Goal: Task Accomplishment & Management: Manage account settings

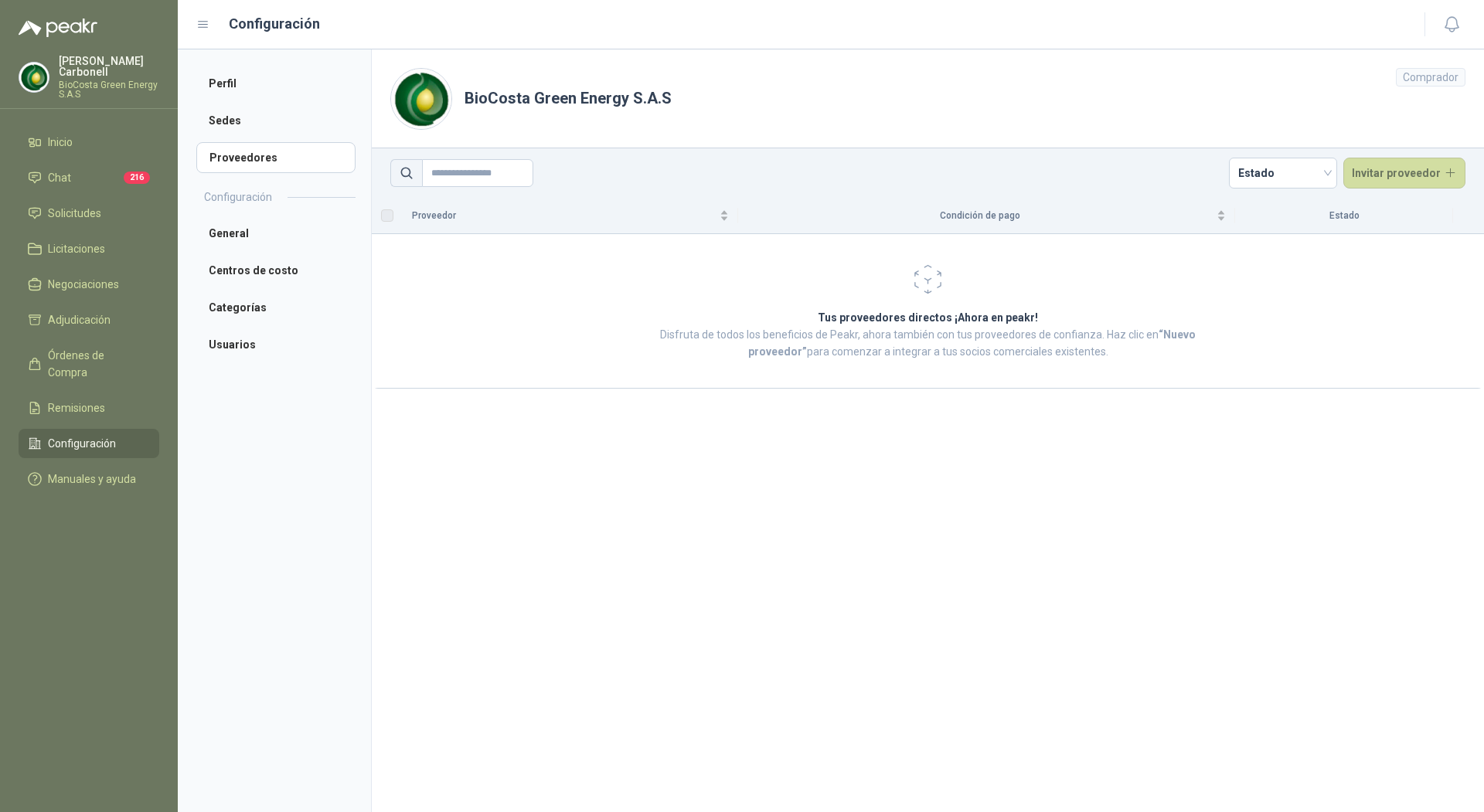
click at [99, 64] on p "Pablo Carbonell" at bounding box center [109, 67] width 101 height 21
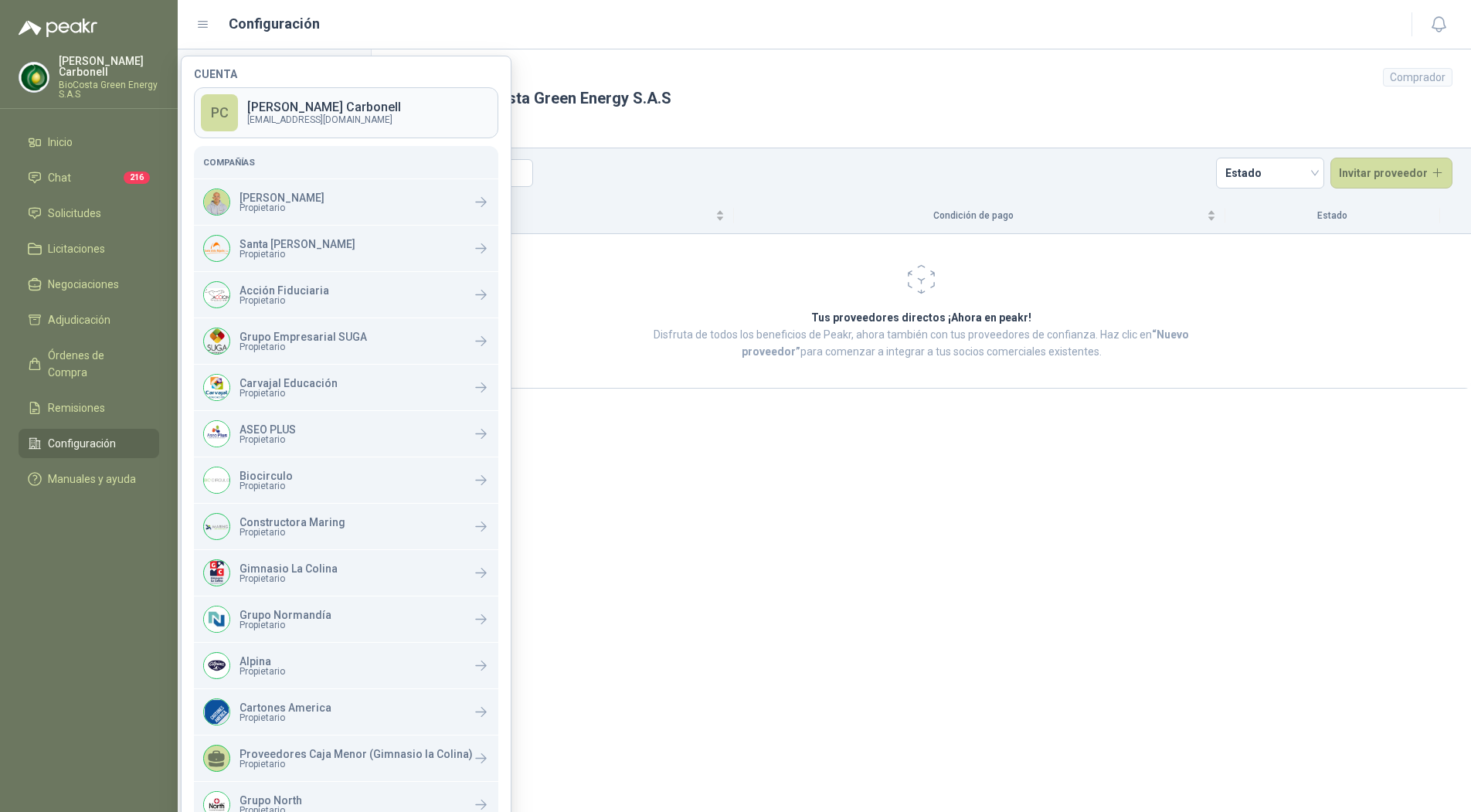
click at [269, 108] on p "Pablo Carbonell" at bounding box center [324, 107] width 154 height 12
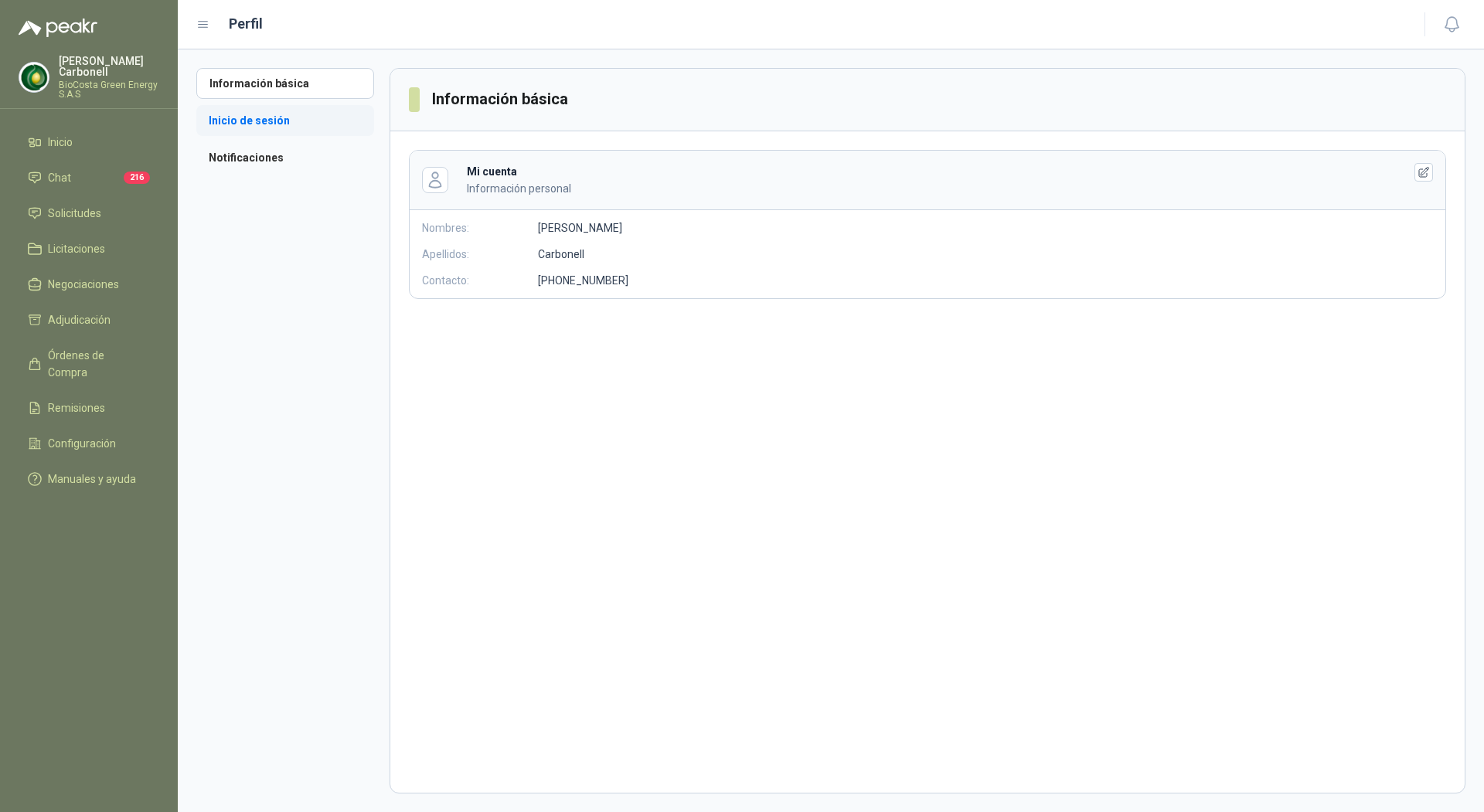
click at [315, 129] on li "Inicio de sesión" at bounding box center [285, 121] width 178 height 31
click at [315, 156] on li "Notificaciones" at bounding box center [285, 158] width 178 height 31
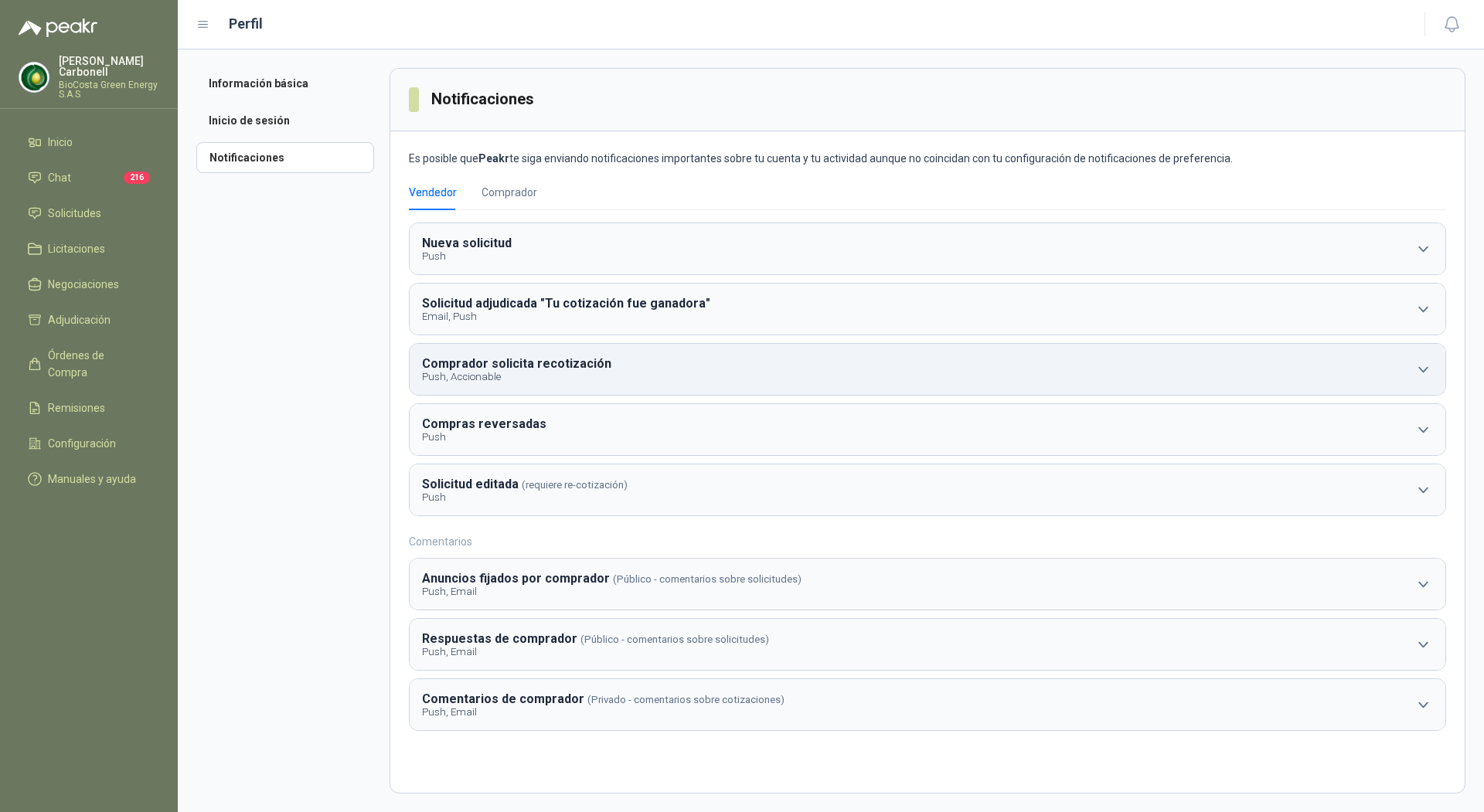
click at [687, 376] on button "Comprador solicita recotización Push, Accionable" at bounding box center [927, 369] width 1036 height 51
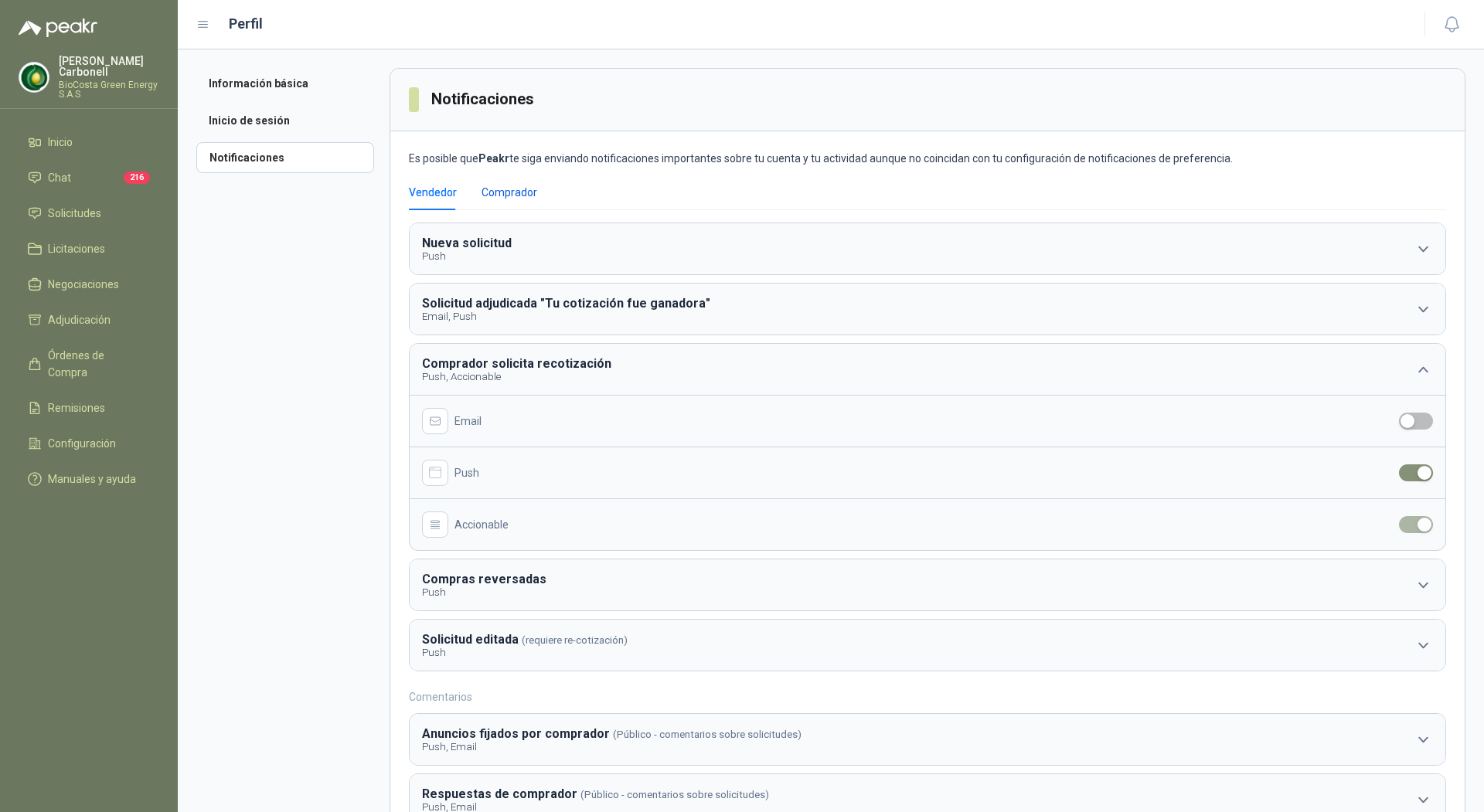
click at [495, 197] on div "Comprador" at bounding box center [509, 192] width 56 height 17
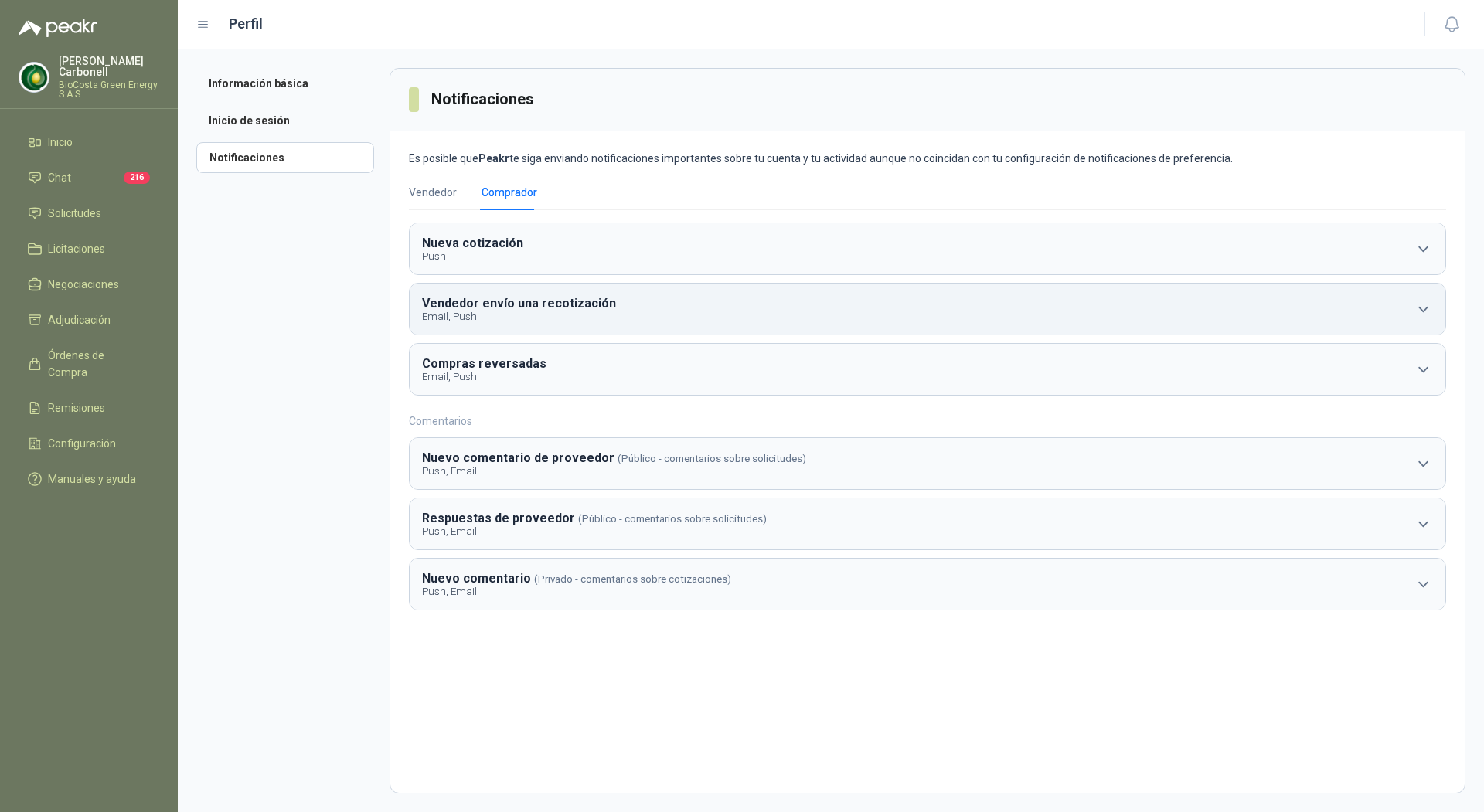
click at [680, 305] on button "Vendedor envío una recotización Email, Push" at bounding box center [927, 309] width 1036 height 51
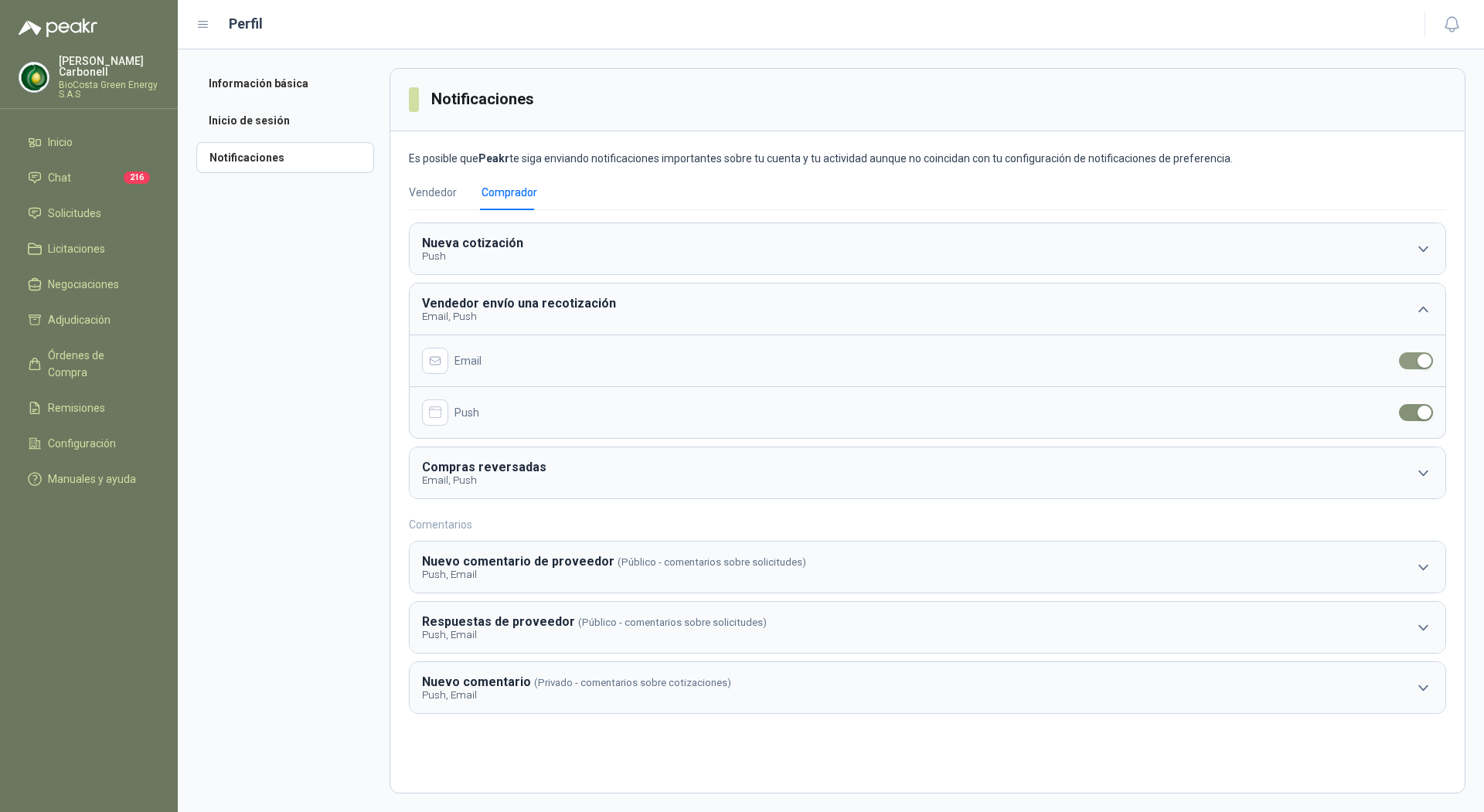
click at [1411, 358] on span "button" at bounding box center [1420, 361] width 26 height 17
click at [1070, 482] on button "Compras reversadas Email, Push" at bounding box center [927, 473] width 1036 height 51
click at [1422, 418] on div "button" at bounding box center [1424, 421] width 14 height 14
click at [1422, 418] on span "button" at bounding box center [1416, 421] width 34 height 17
click at [1429, 375] on icon "button" at bounding box center [1423, 369] width 19 height 19
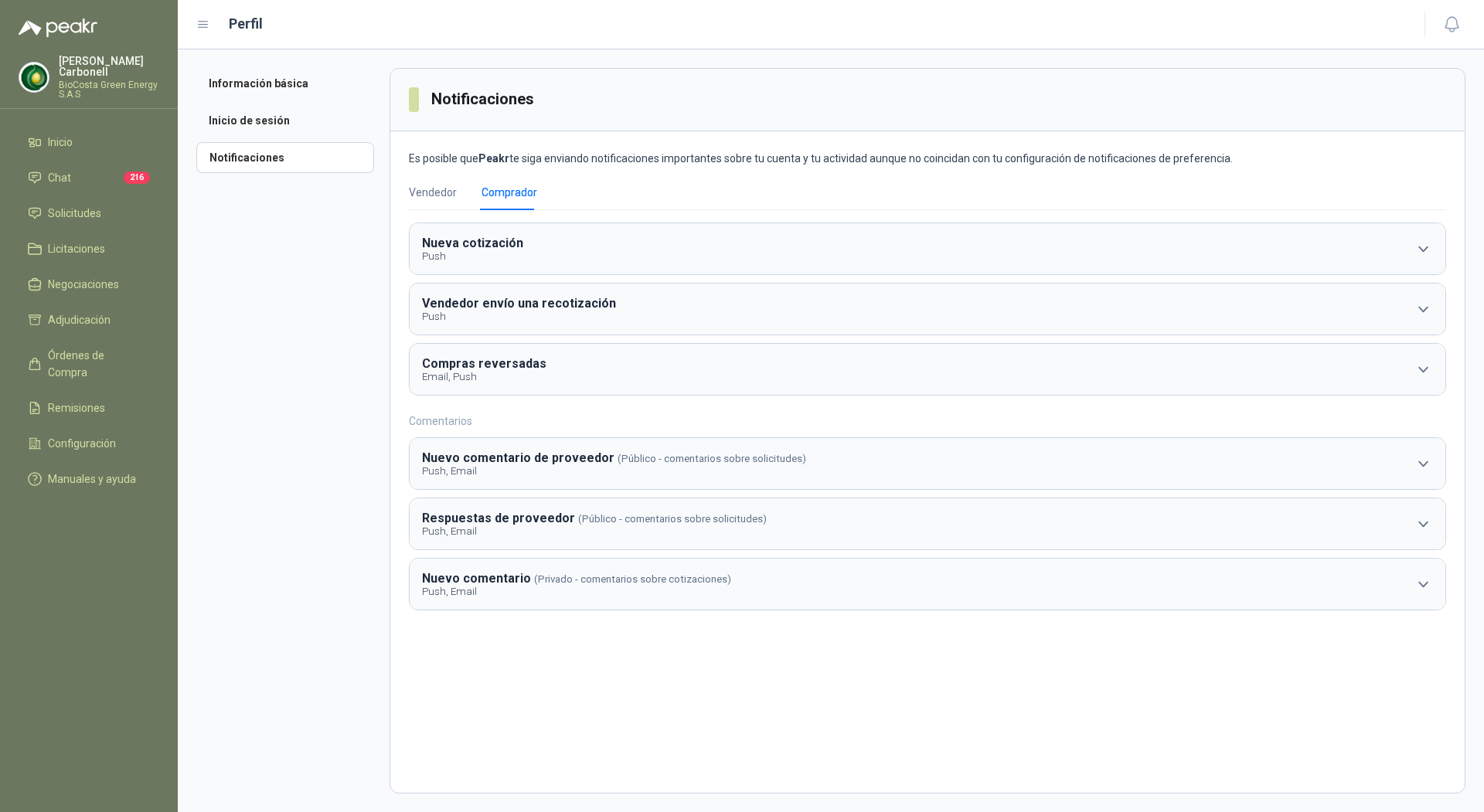
click at [23, 67] on img at bounding box center [34, 77] width 30 height 30
click at [608, 40] on header "Perfil" at bounding box center [825, 25] width 1294 height 49
click at [96, 68] on div "Pablo Carbonell BioCosta Green Energy S.A.S" at bounding box center [109, 77] width 101 height 44
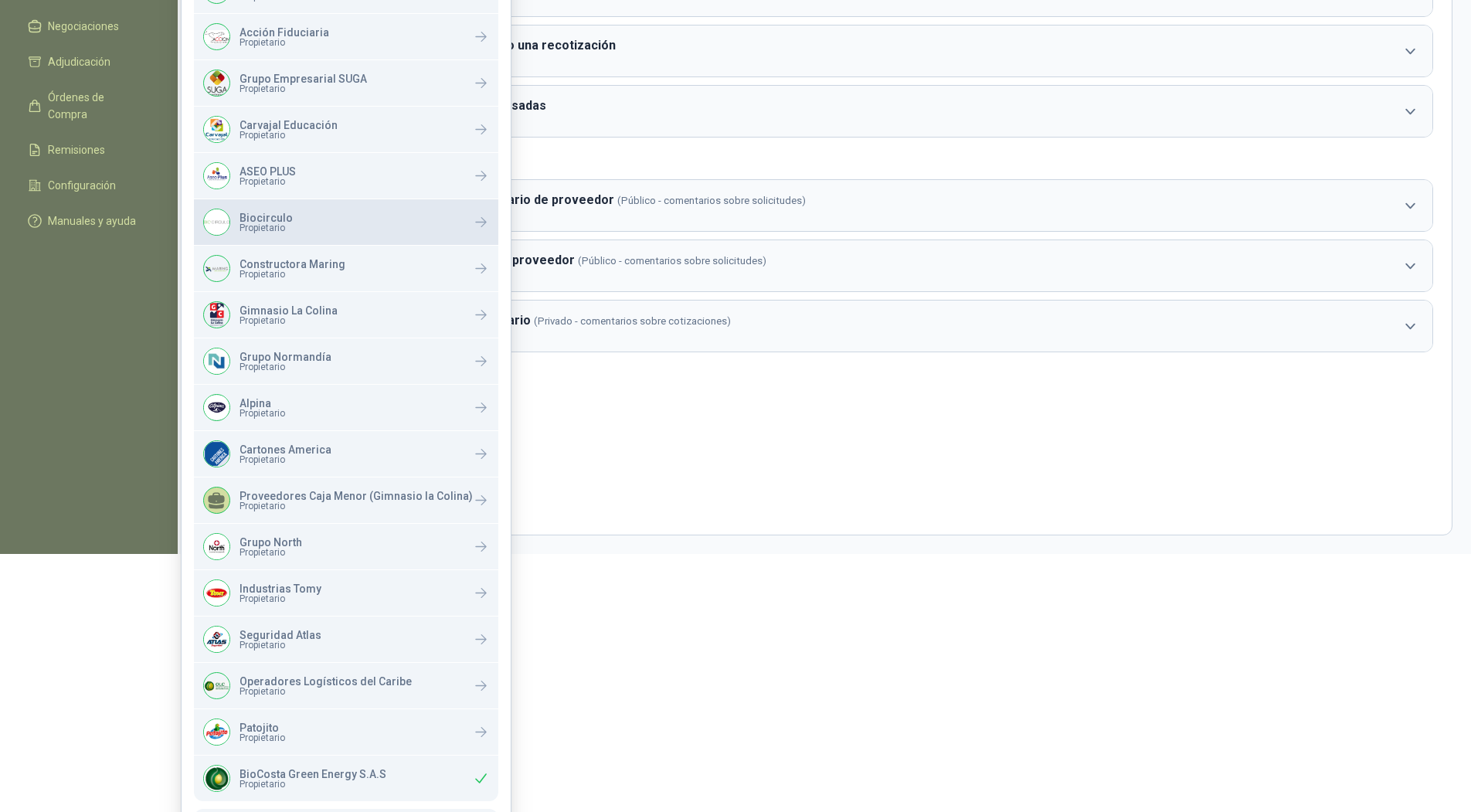
scroll to position [307, 0]
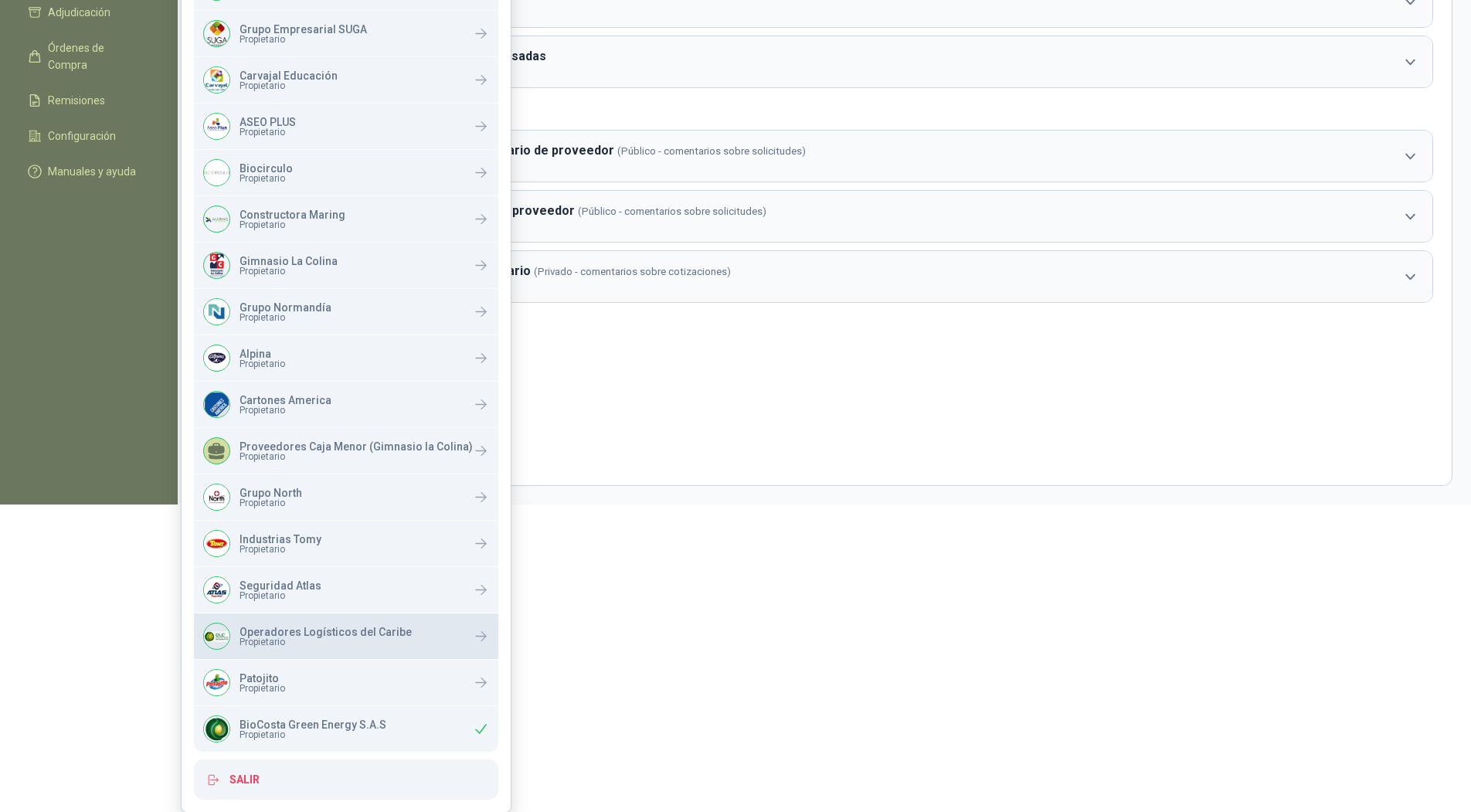
click at [353, 642] on span "Propietario" at bounding box center [325, 642] width 172 height 9
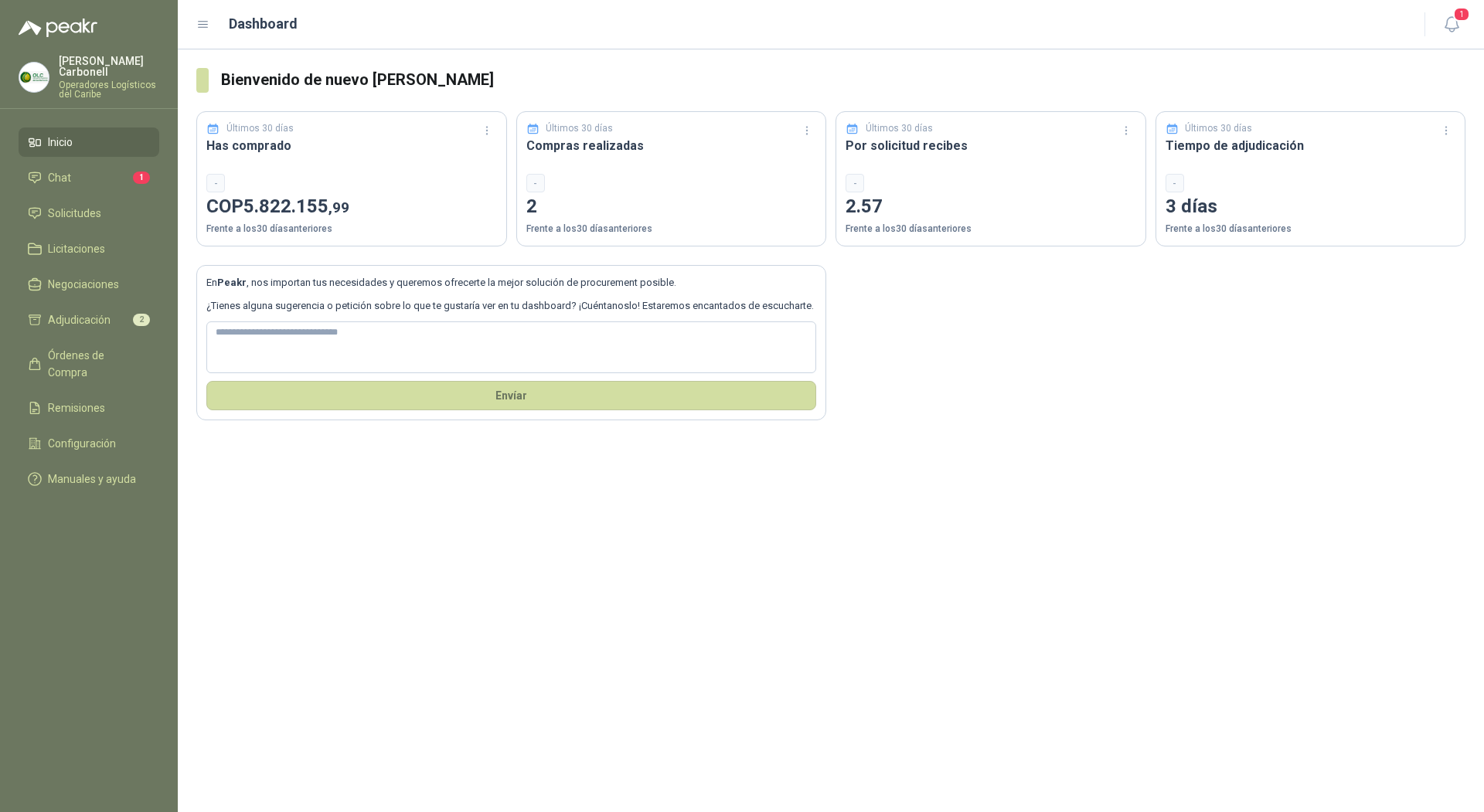
click at [93, 218] on ul "Inicio Chat 1 Solicitudes Licitaciones Negociaciones Adjudicación 2 Órdenes de …" at bounding box center [89, 314] width 178 height 372
click at [99, 205] on span "Solicitudes" at bounding box center [74, 213] width 54 height 17
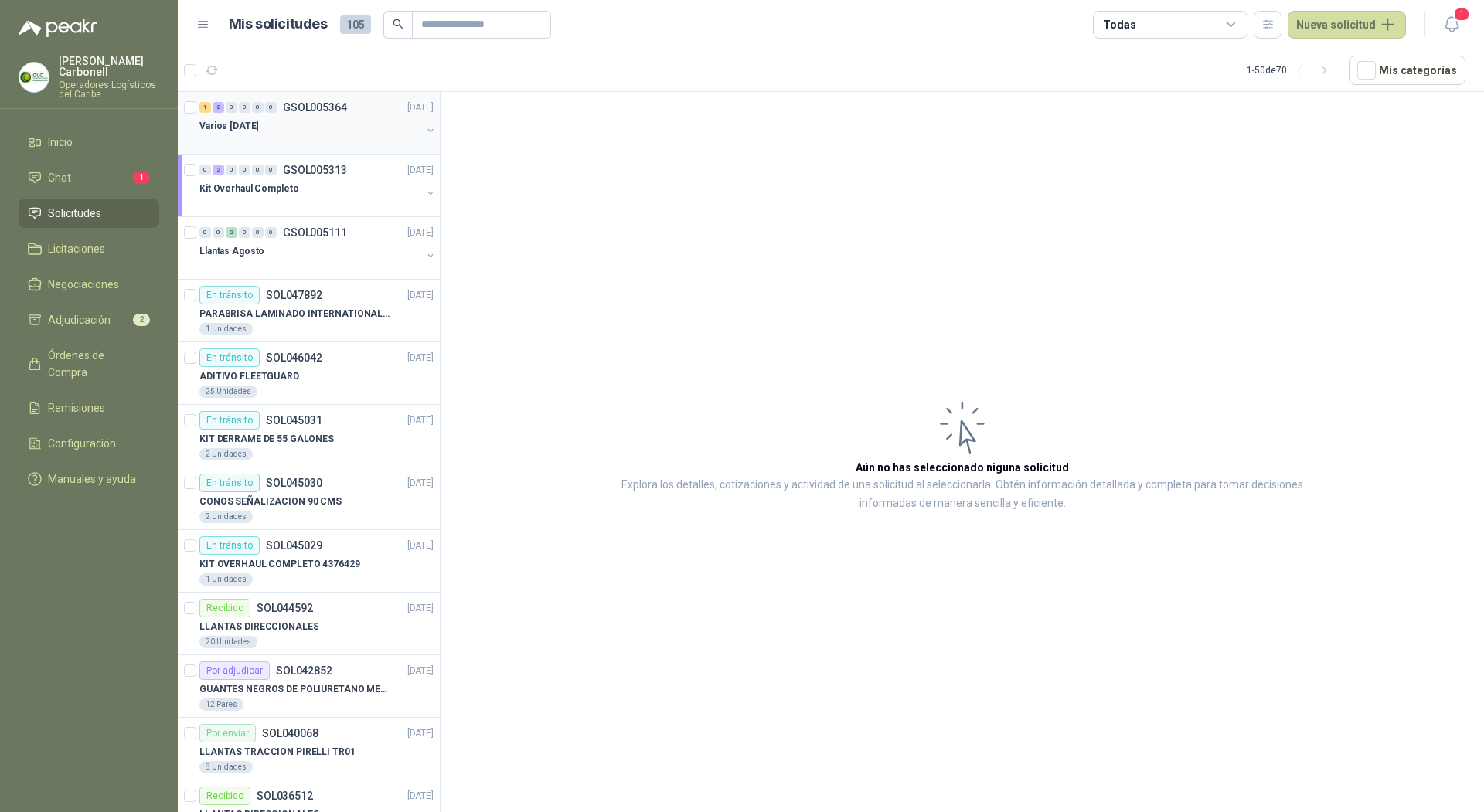
click at [297, 142] on div at bounding box center [310, 141] width 222 height 12
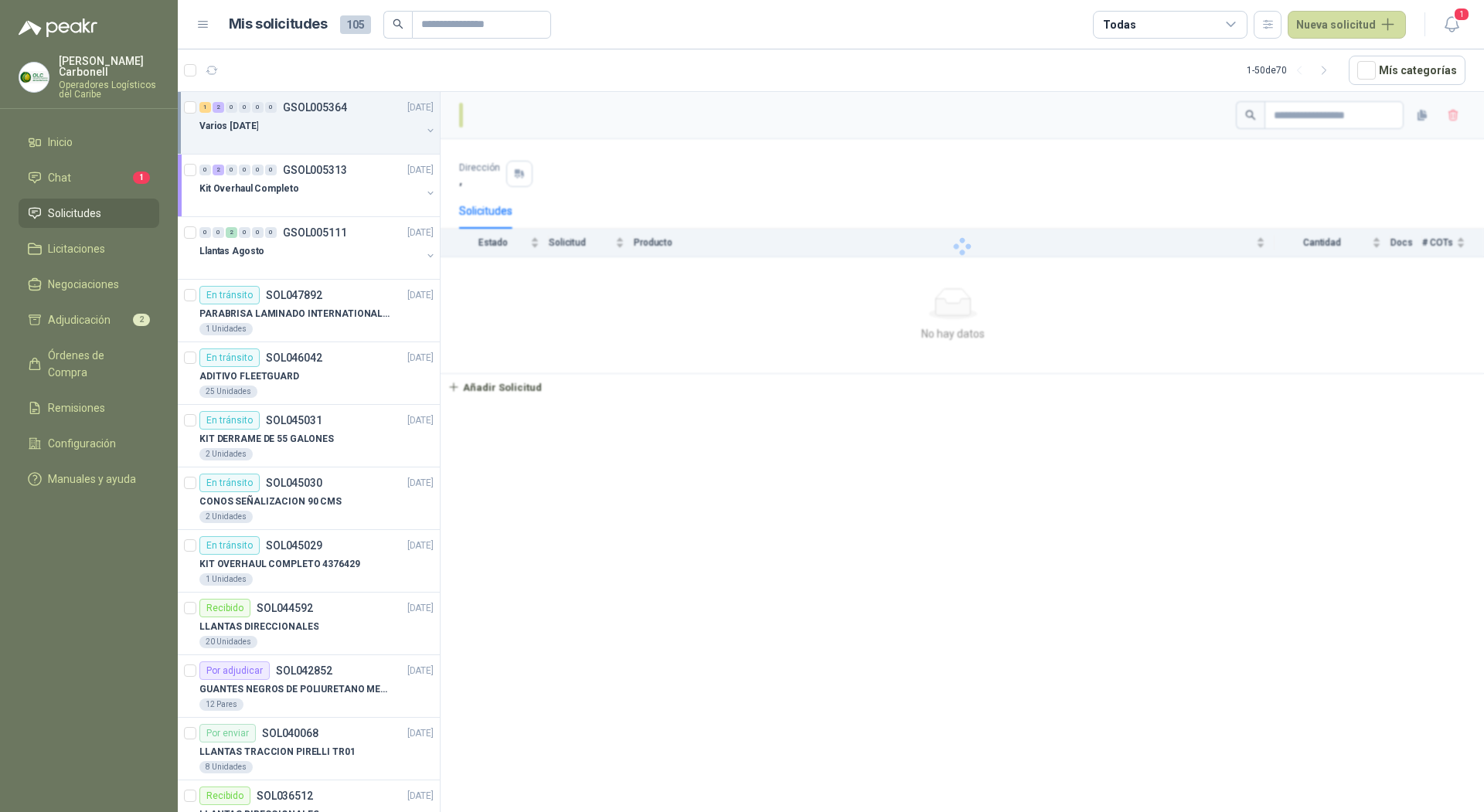
click at [297, 142] on div at bounding box center [310, 141] width 222 height 12
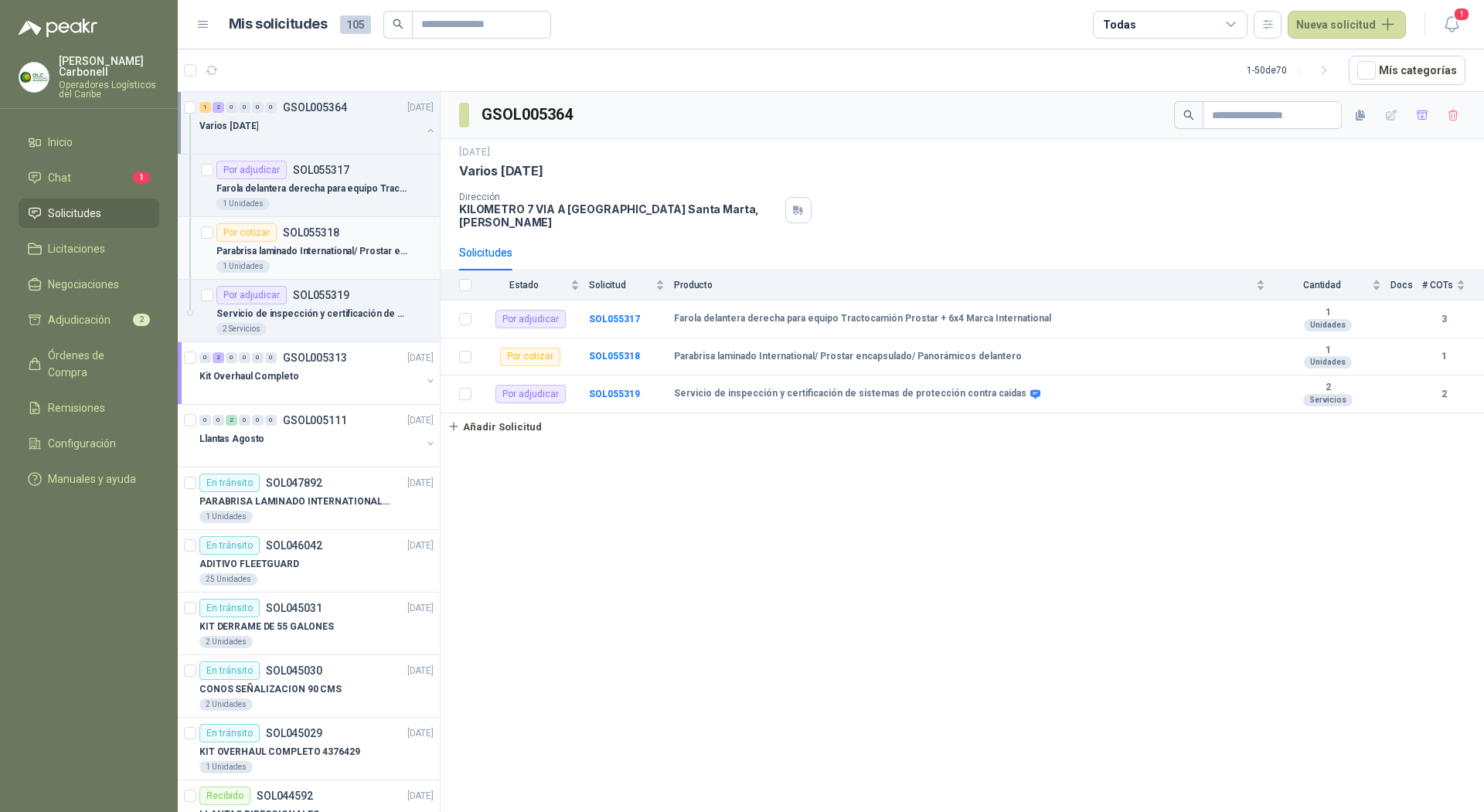
click at [316, 253] on p "Parabrisa laminado International/ Prostar encapsulado/ Panorámicos delantero" at bounding box center [313, 251] width 193 height 15
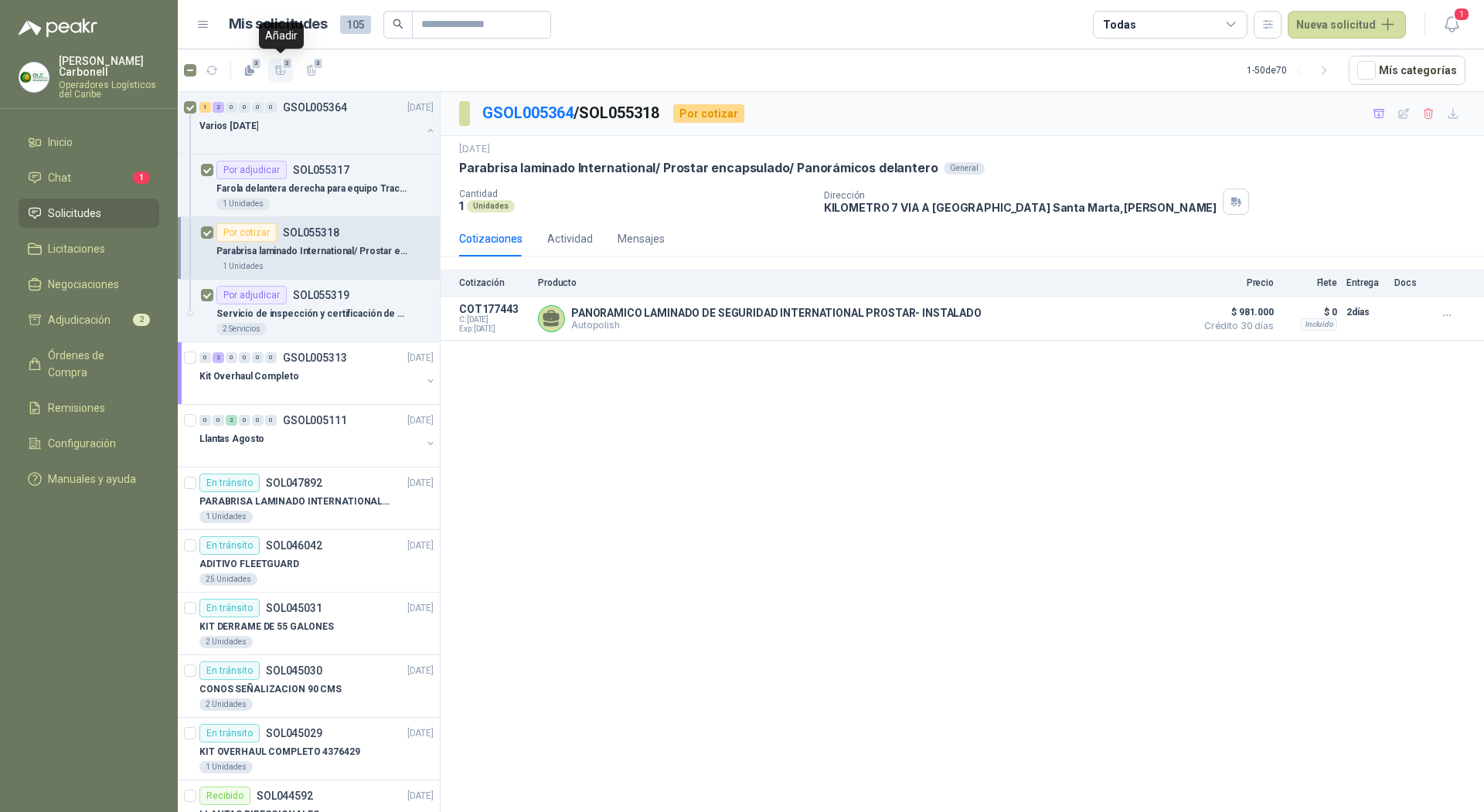
click at [277, 73] on icon "button" at bounding box center [280, 70] width 11 height 8
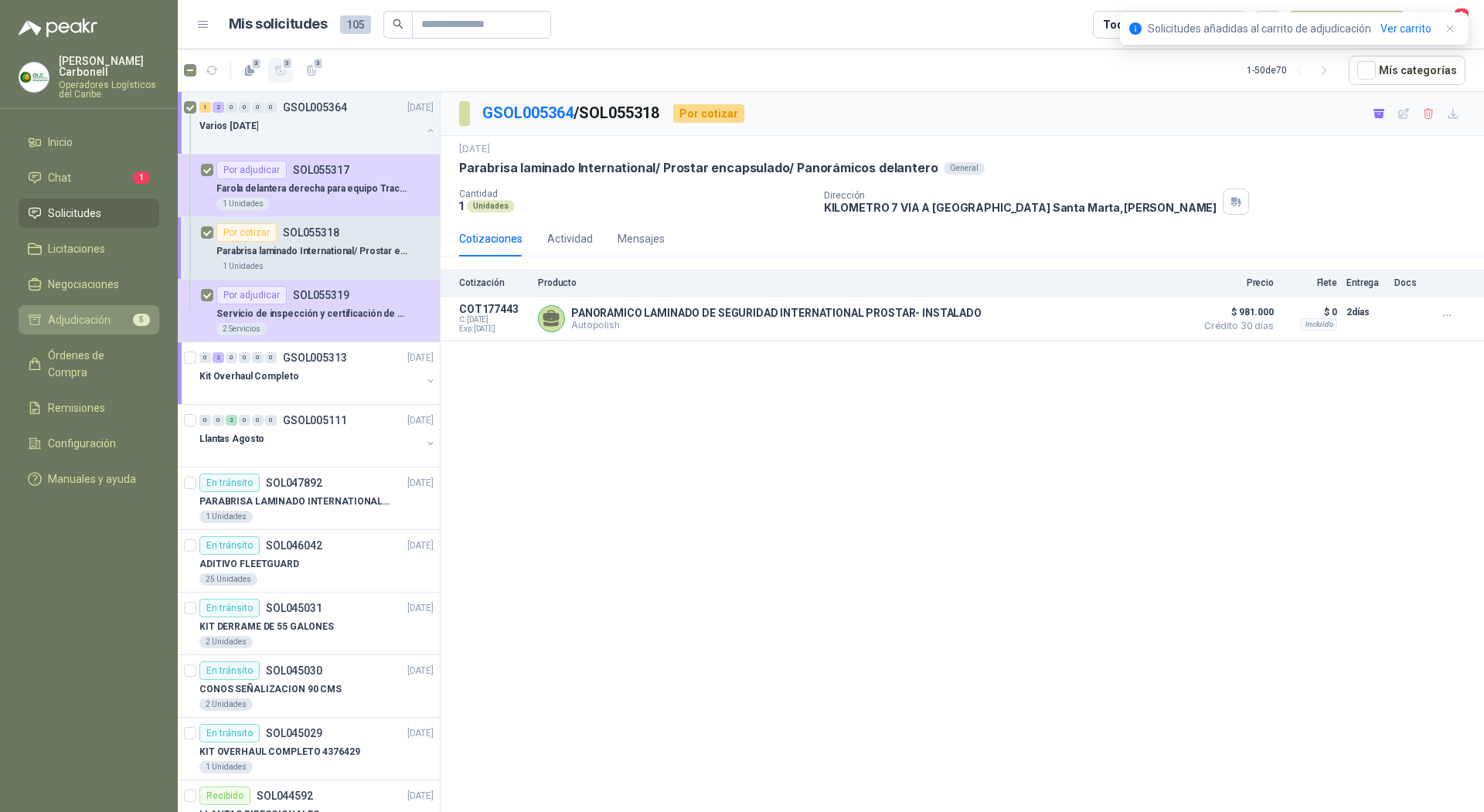
click at [95, 315] on span "Adjudicación" at bounding box center [79, 320] width 63 height 17
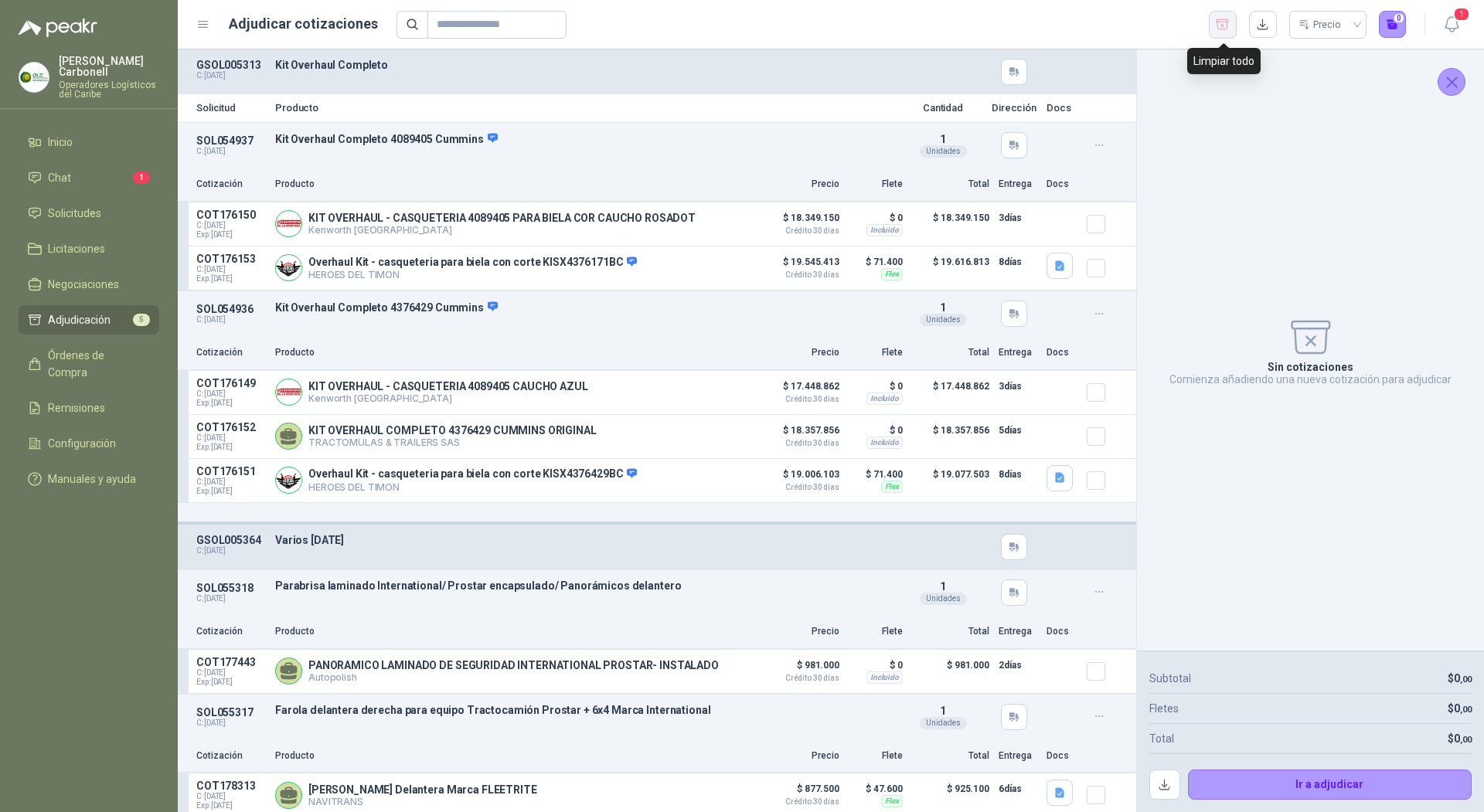
click at [1216, 25] on icon "button" at bounding box center [1223, 25] width 15 height 16
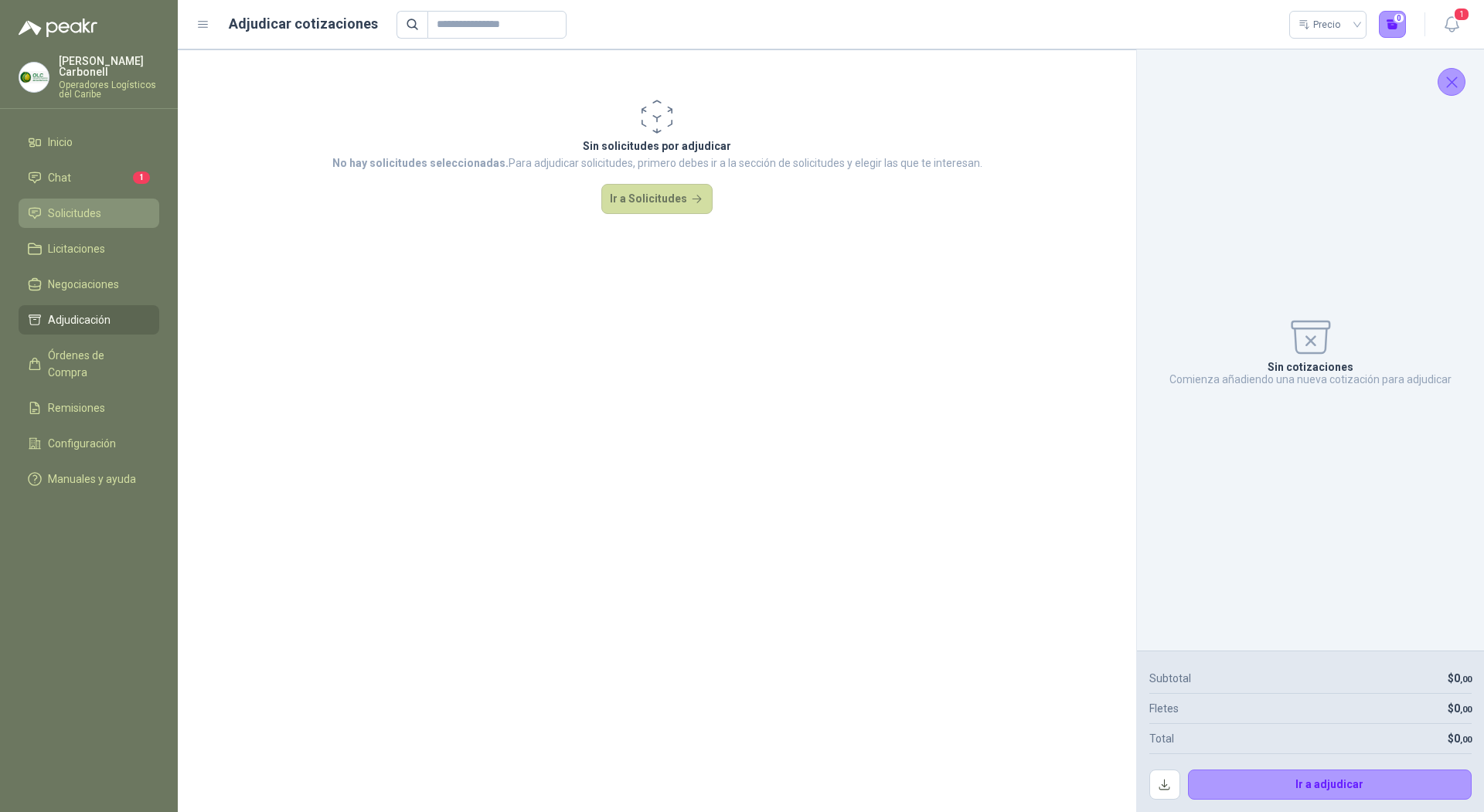
click at [71, 205] on span "Solicitudes" at bounding box center [74, 213] width 54 height 17
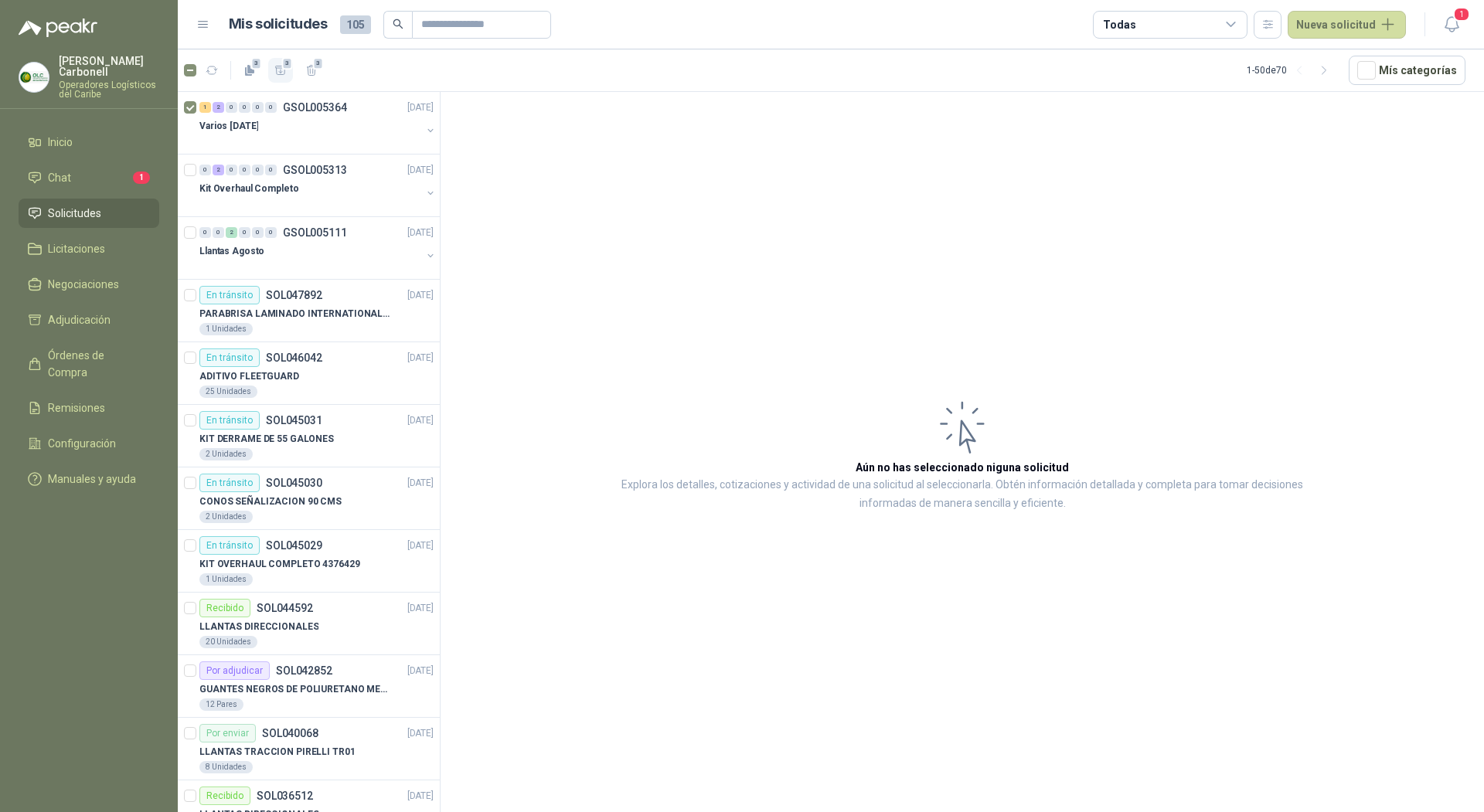
click at [279, 72] on icon "button" at bounding box center [281, 71] width 13 height 13
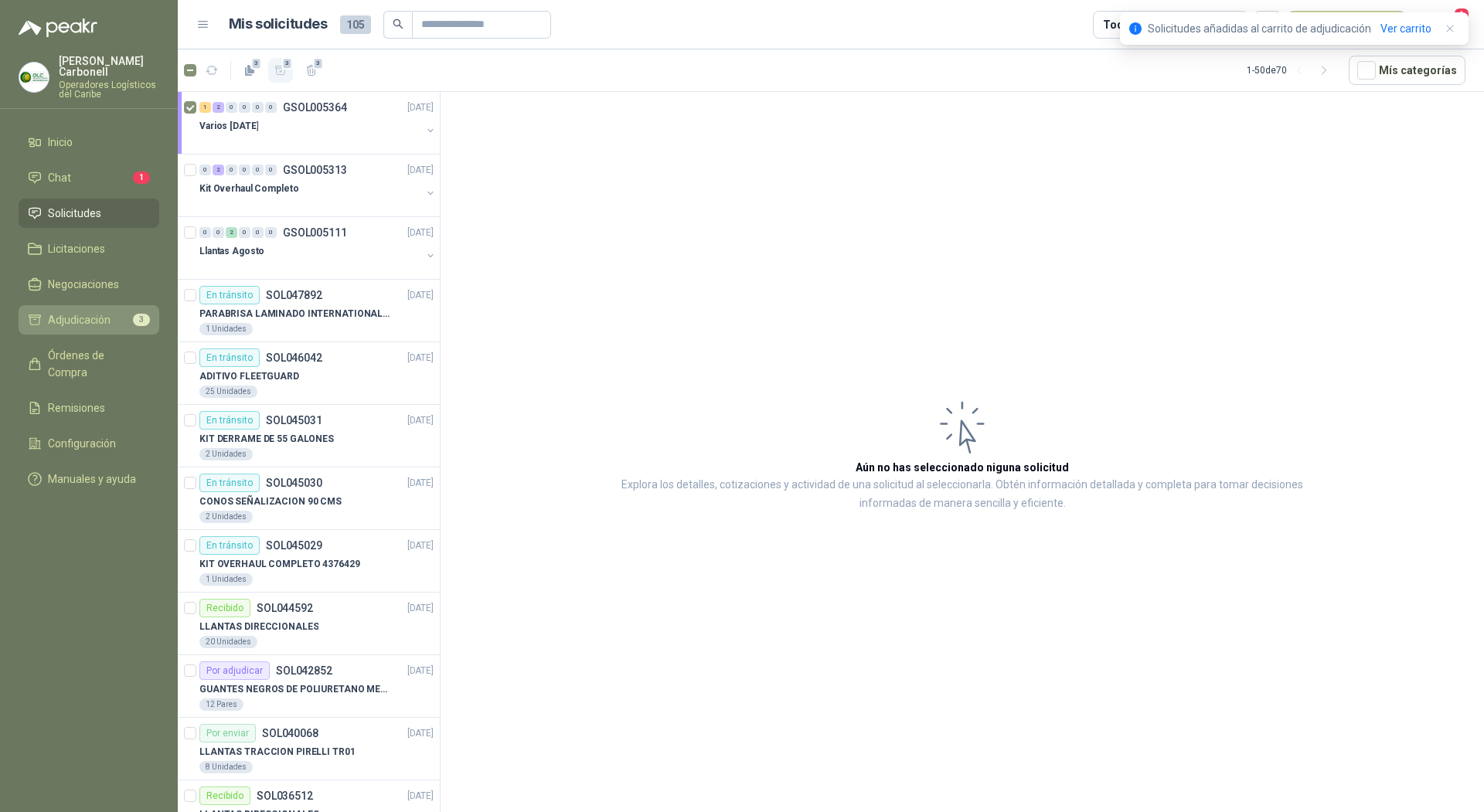
click at [114, 311] on li "Adjudicación 3" at bounding box center [89, 320] width 122 height 17
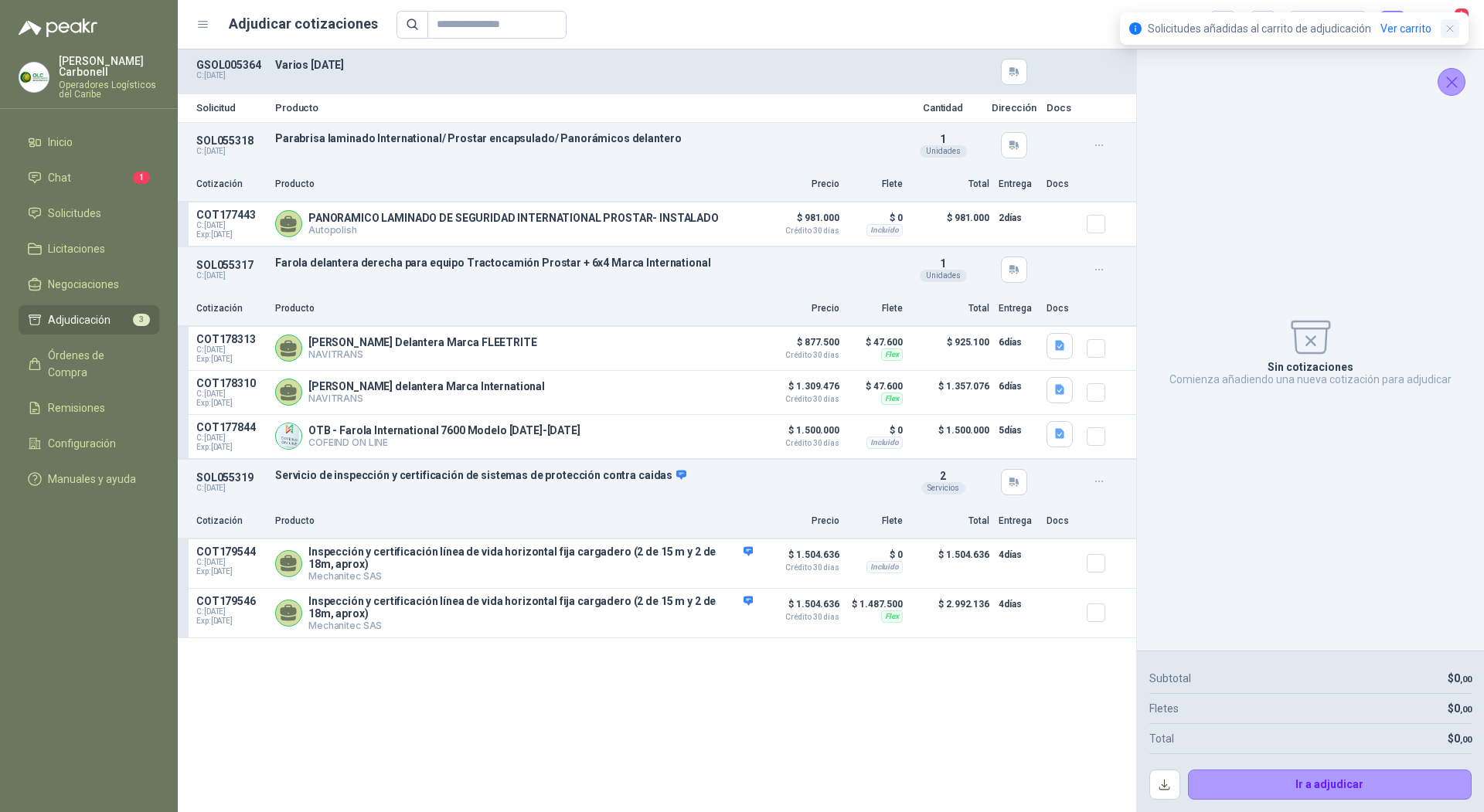
click at [1445, 24] on icon "button" at bounding box center [1450, 29] width 13 height 13
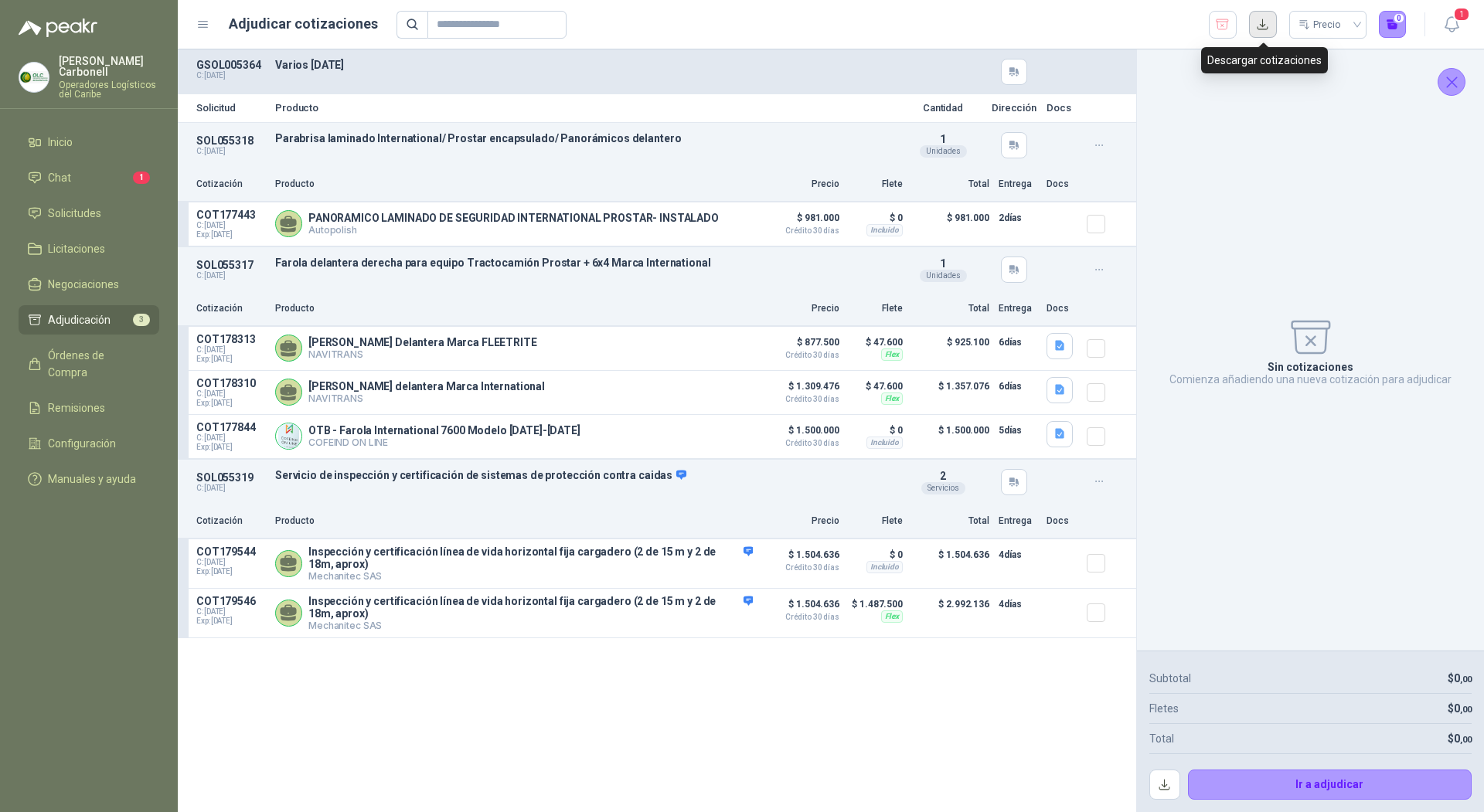
click at [1257, 25] on button "button" at bounding box center [1263, 25] width 28 height 28
click at [80, 206] on span "Solicitudes" at bounding box center [74, 213] width 54 height 17
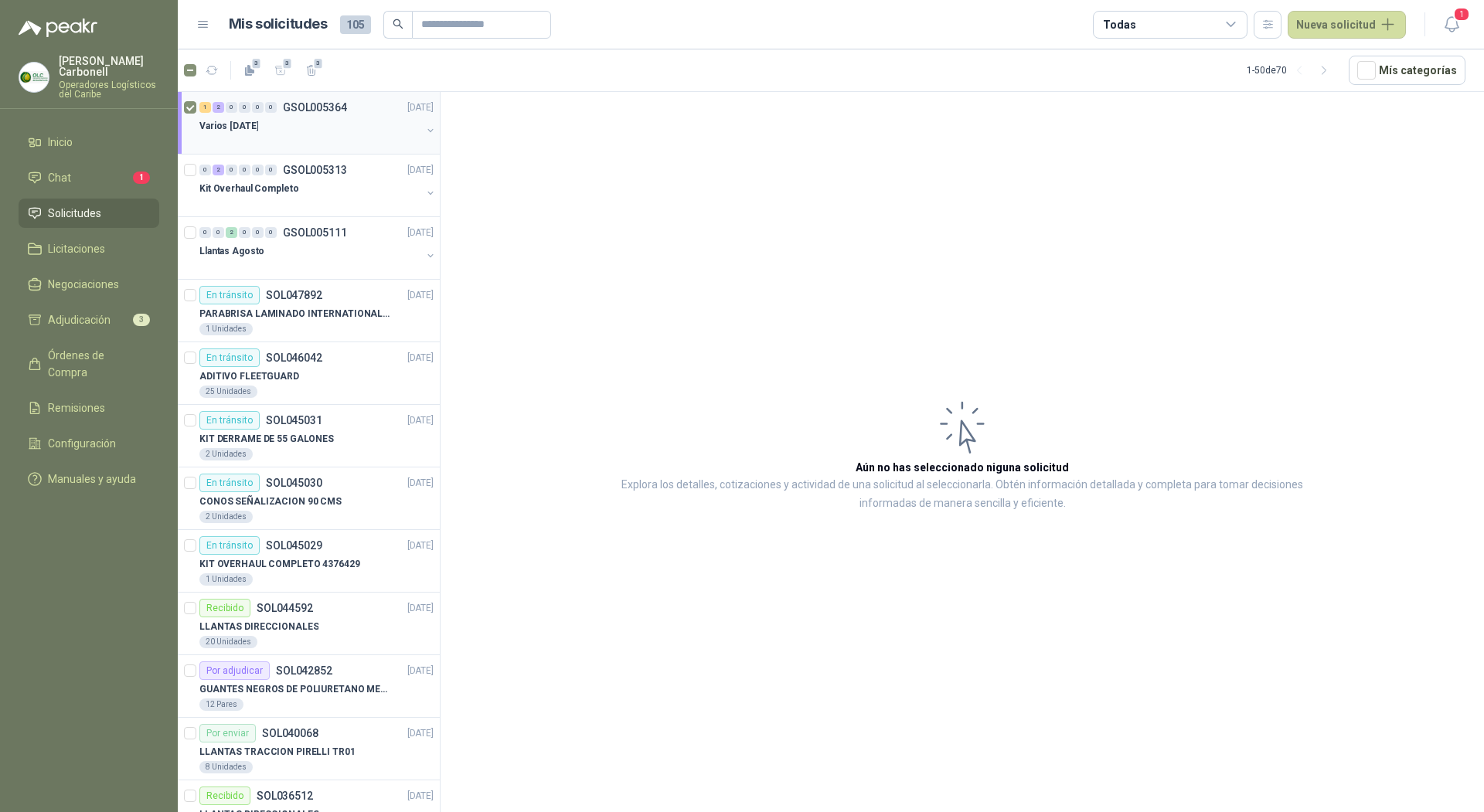
click at [310, 137] on div at bounding box center [310, 141] width 222 height 12
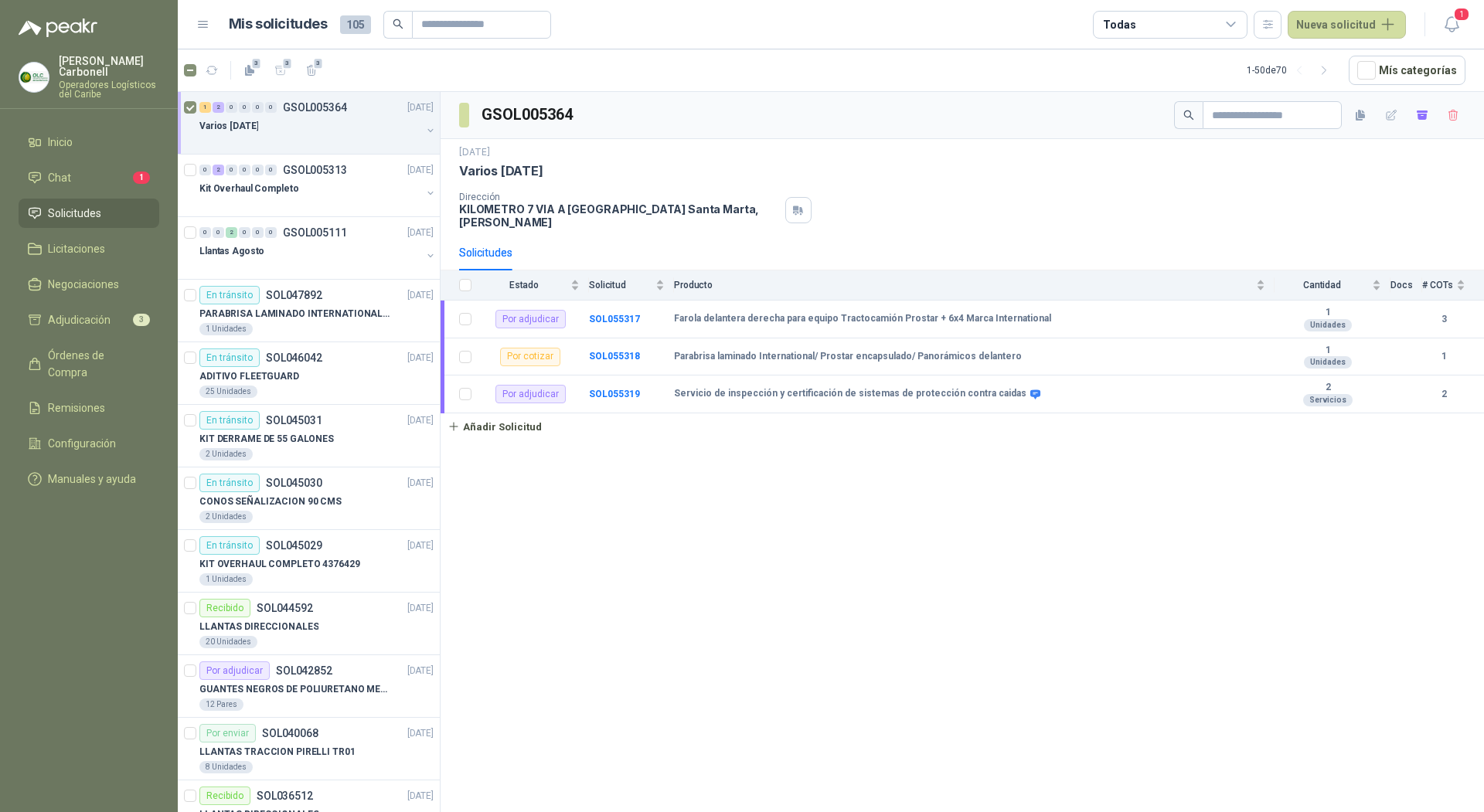
click at [311, 137] on div at bounding box center [310, 141] width 222 height 12
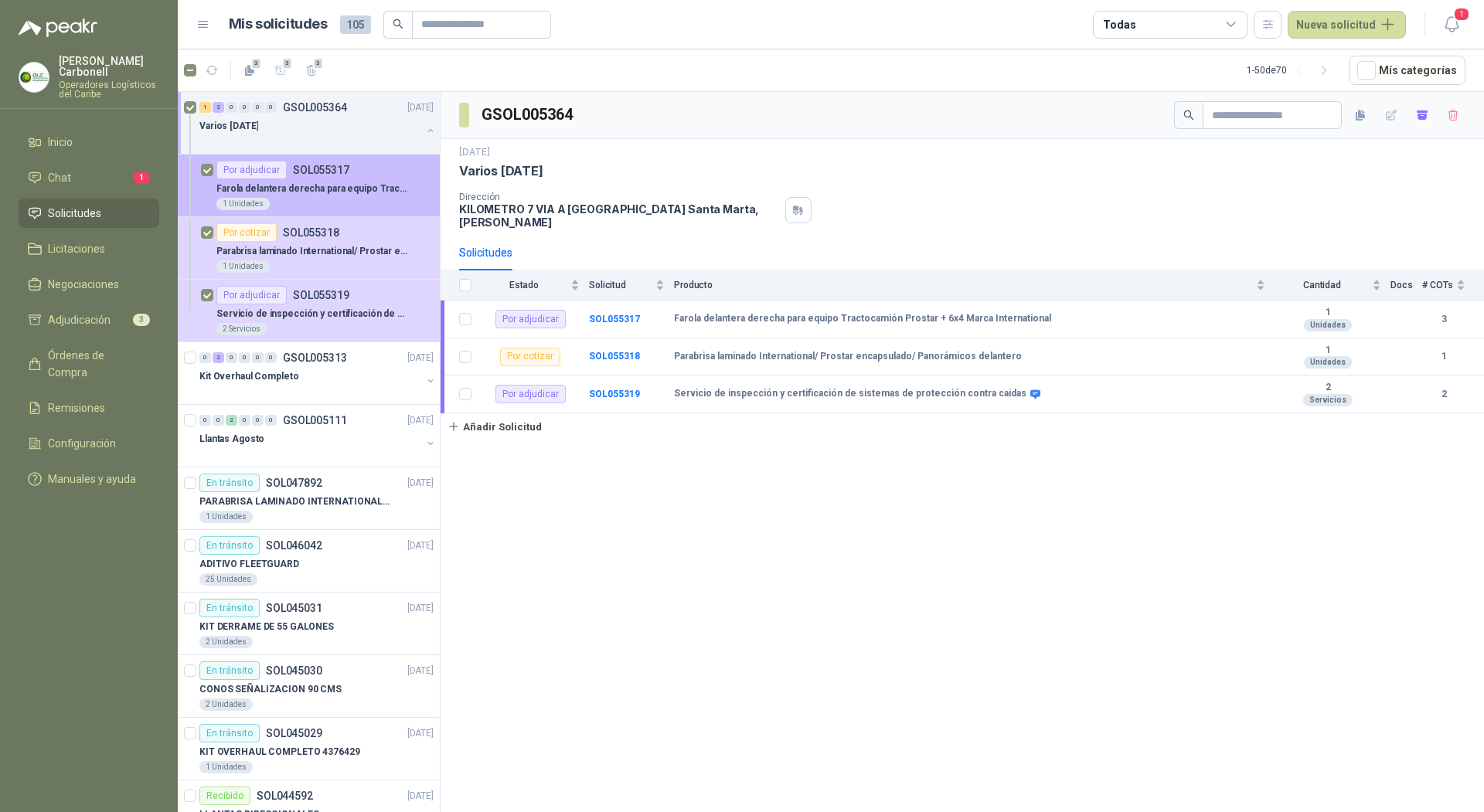
click at [311, 194] on div "⁠Farola delantera derecha para equipo Tractocamión Prostar + 6x4 Marca Internat…" at bounding box center [325, 189] width 218 height 19
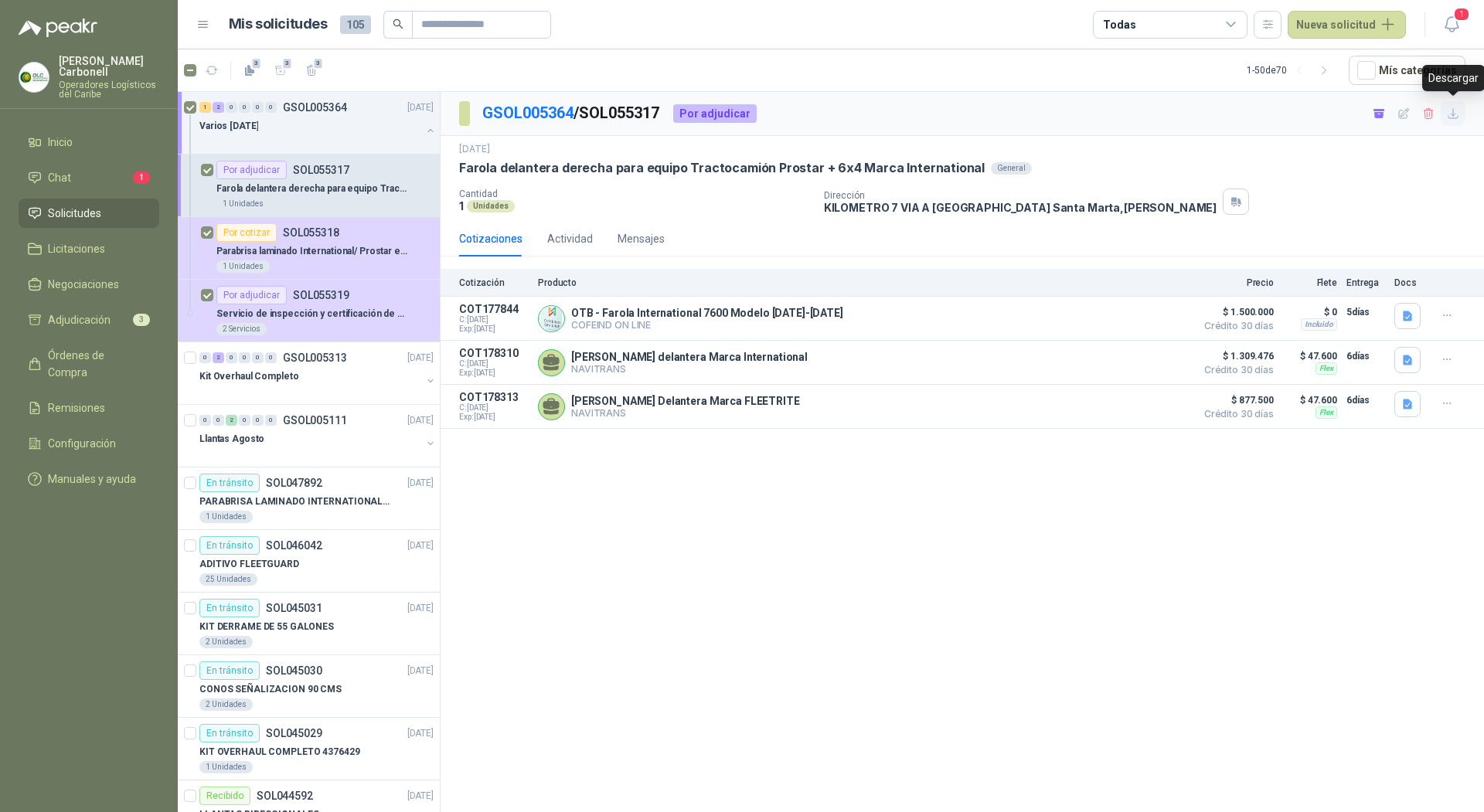
click at [1456, 114] on icon "button" at bounding box center [1454, 114] width 13 height 13
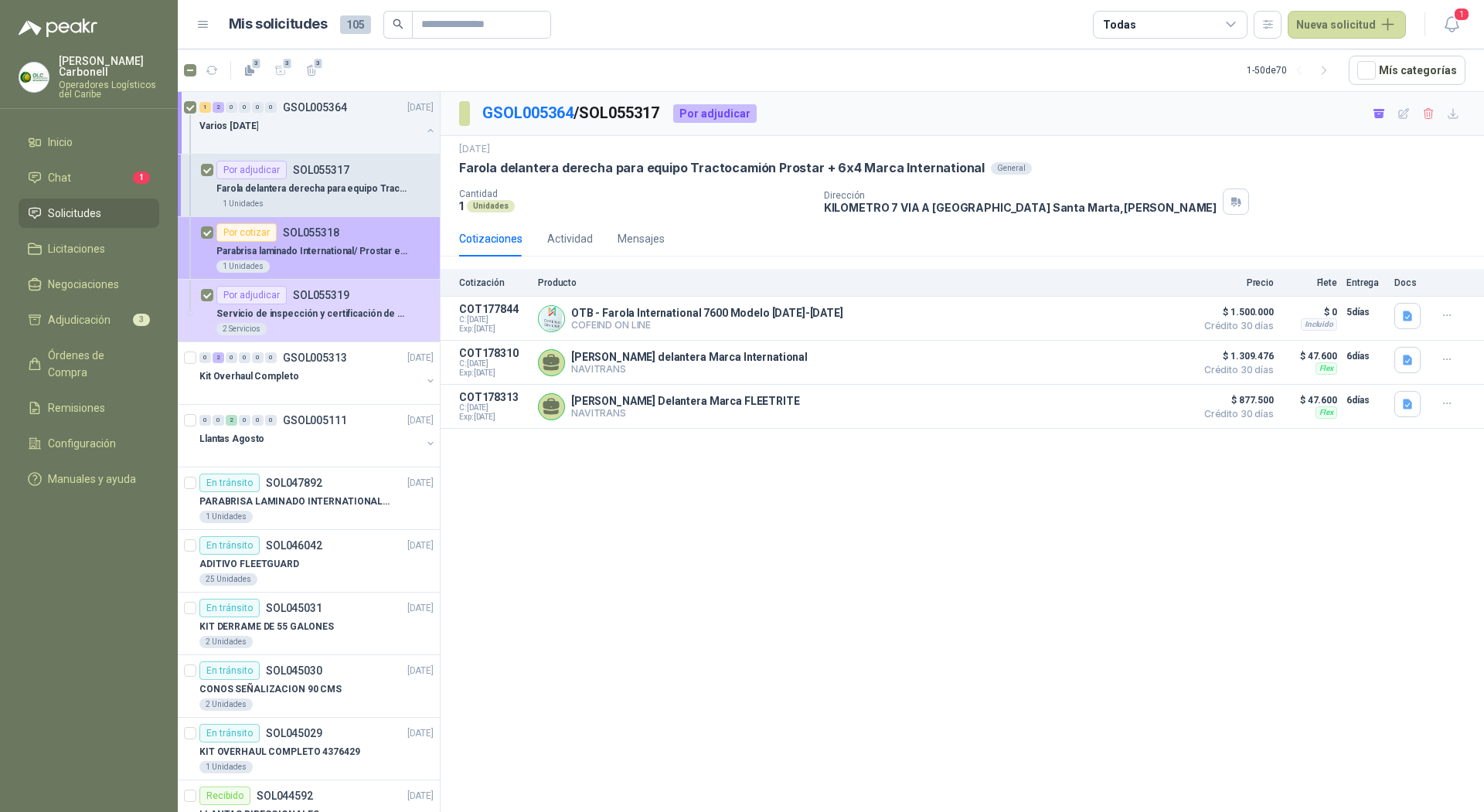
click at [349, 257] on div "Parabrisa laminado International/ Prostar encapsulado/ Panorámicos delantero" at bounding box center [325, 251] width 218 height 19
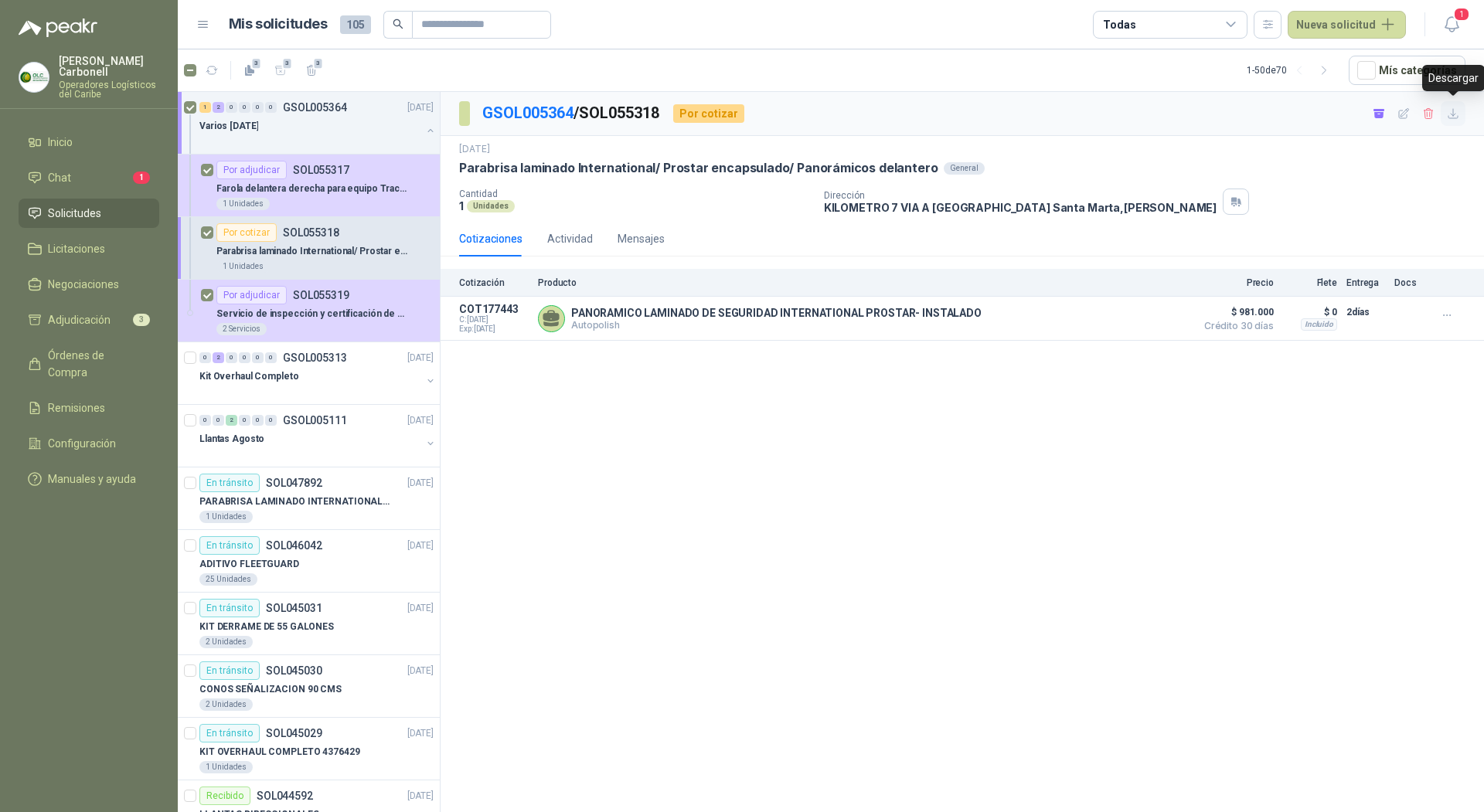
click at [1458, 109] on icon "button" at bounding box center [1454, 114] width 13 height 13
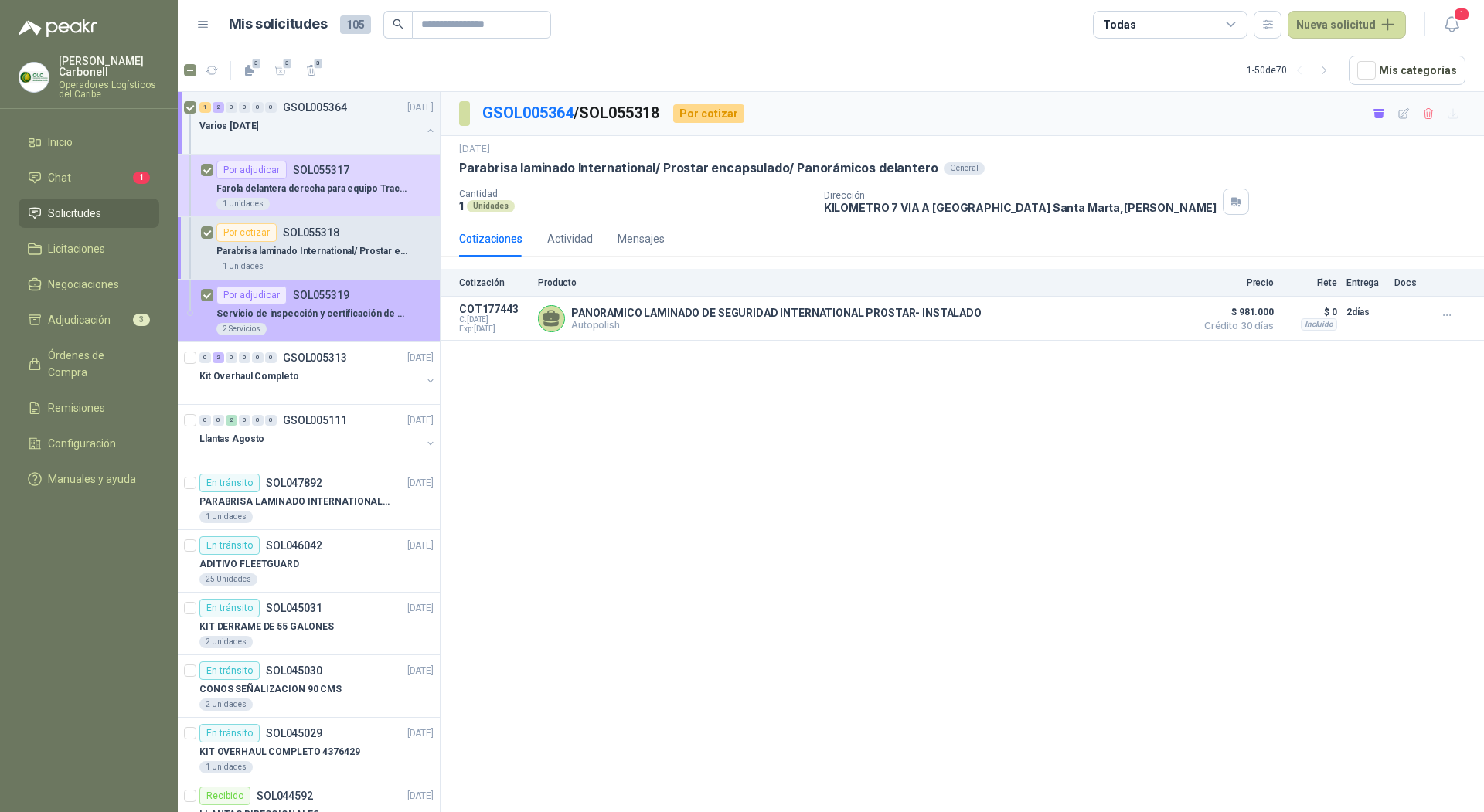
click at [345, 332] on div "2 Servicios" at bounding box center [325, 329] width 218 height 12
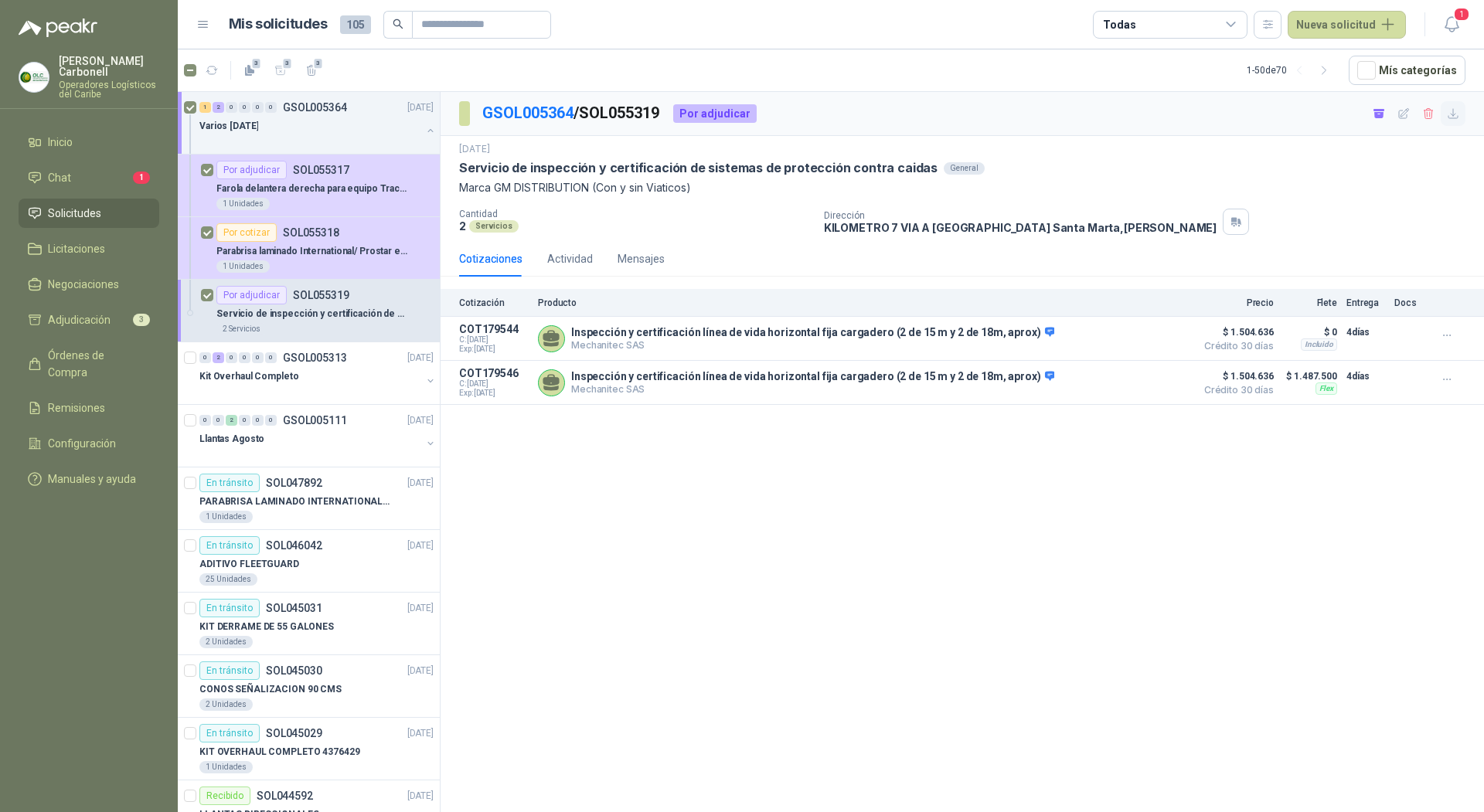
click at [1449, 118] on icon "button" at bounding box center [1454, 114] width 13 height 13
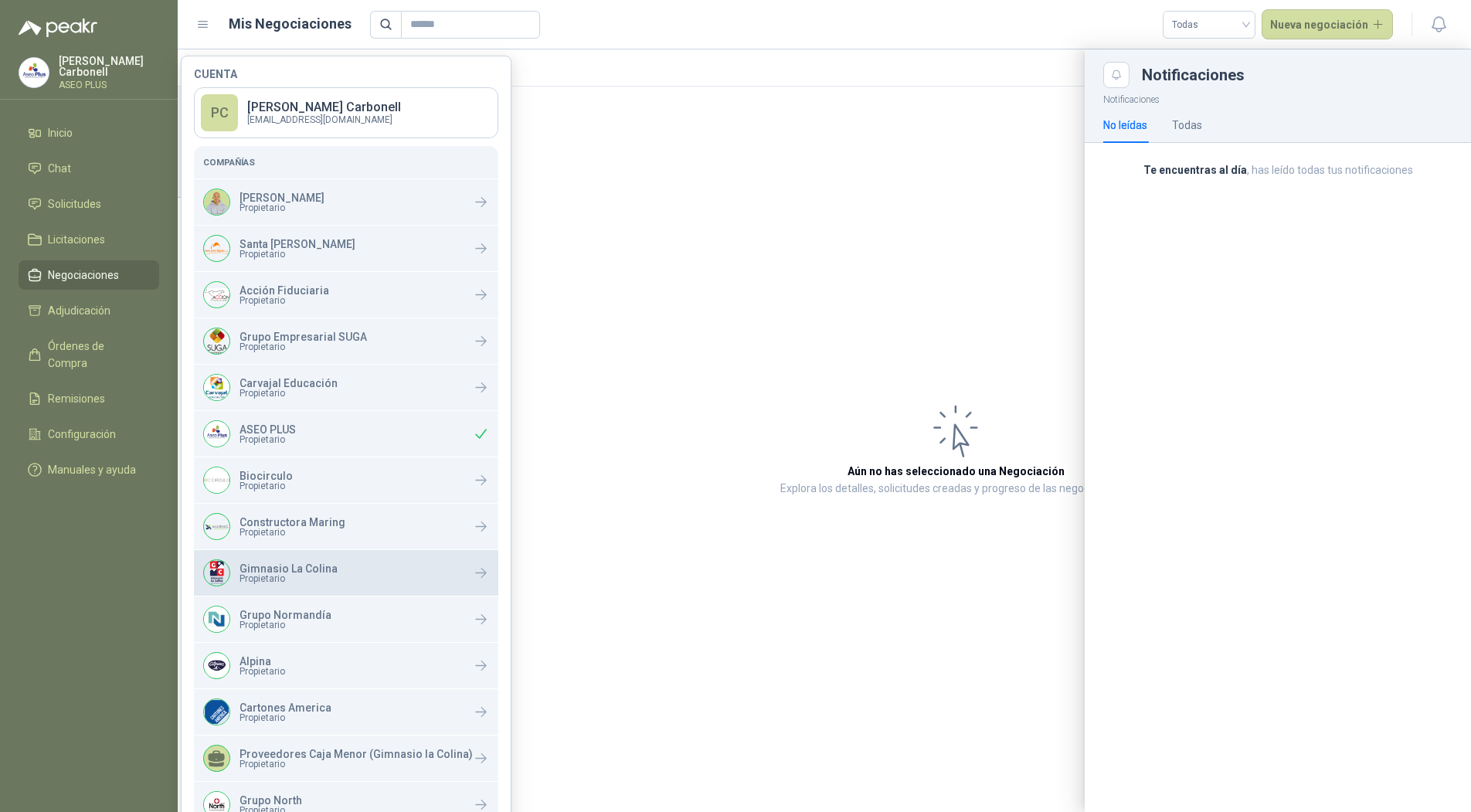
scroll to position [307, 0]
